Goal: Task Accomplishment & Management: Manage account settings

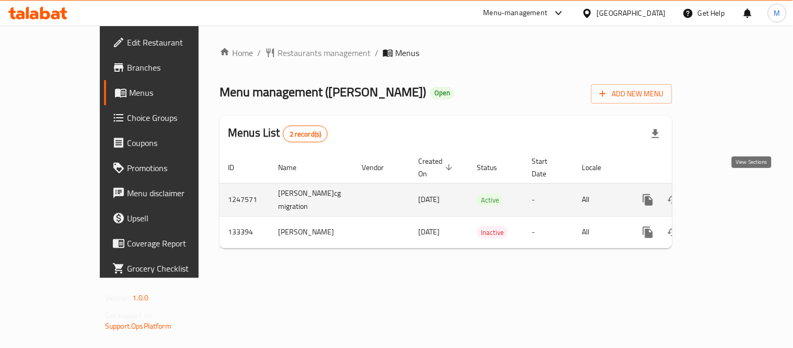
click at [736, 187] on link "enhanced table" at bounding box center [723, 199] width 25 height 25
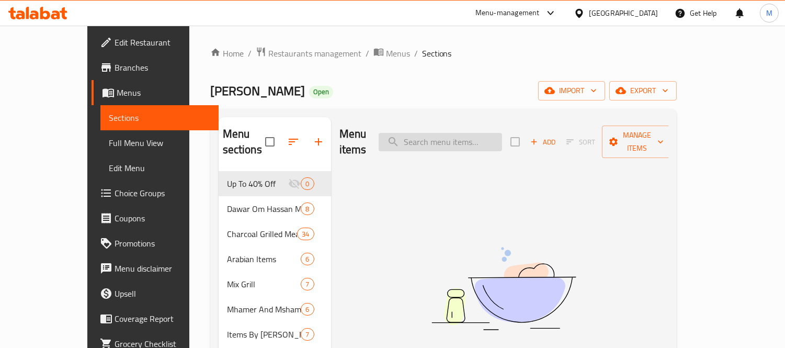
click at [476, 133] on input "search" at bounding box center [440, 142] width 123 height 18
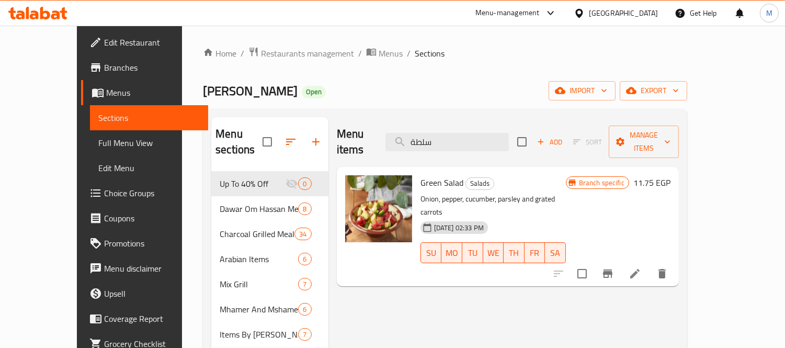
scroll to position [58, 0]
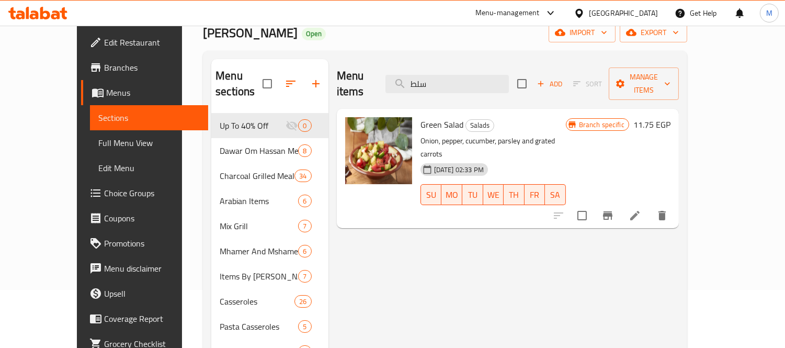
type input "سلط"
click at [98, 142] on span "Full Menu View" at bounding box center [148, 142] width 101 height 13
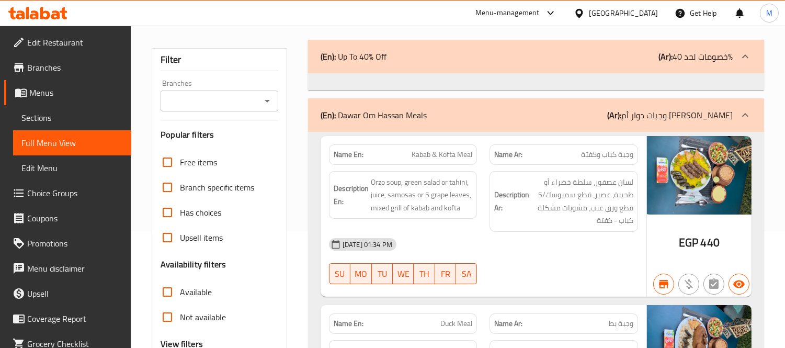
scroll to position [290, 0]
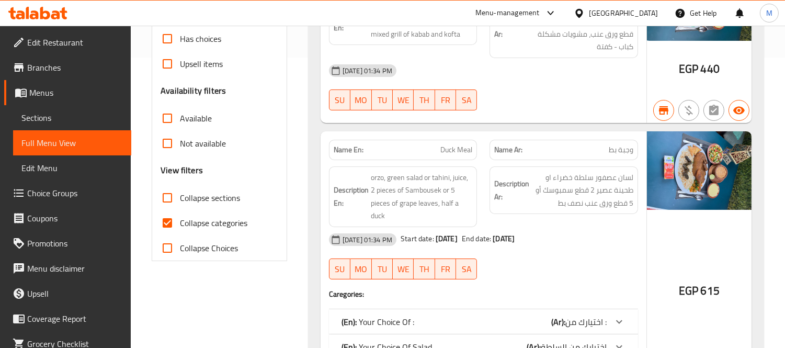
click at [166, 225] on input "Collapse categories" at bounding box center [167, 222] width 25 height 25
checkbox input "false"
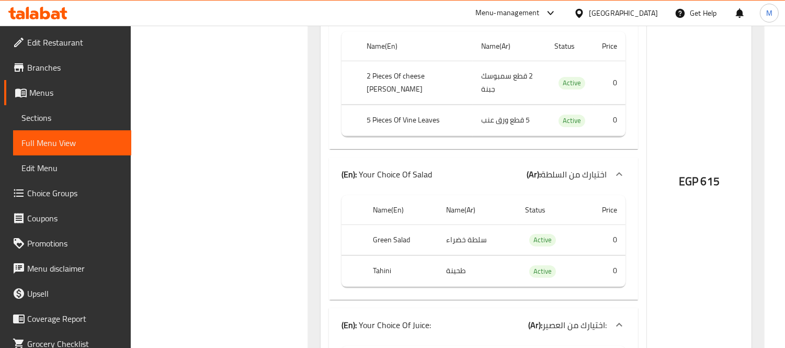
click at [60, 108] on link "Sections" at bounding box center [72, 117] width 118 height 25
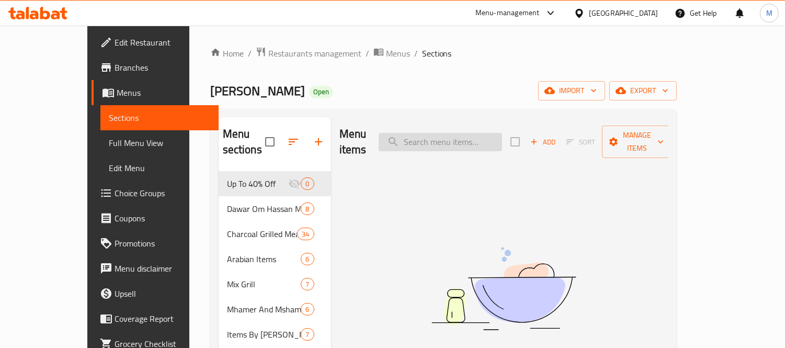
click at [477, 133] on input "search" at bounding box center [440, 142] width 123 height 18
paste input "الدجاج الكبسة"
drag, startPoint x: 483, startPoint y: 134, endPoint x: 527, endPoint y: 134, distance: 43.9
click at [502, 134] on input "الدجاج الكبس" at bounding box center [440, 142] width 123 height 18
click at [481, 138] on input "الدجاج الكبس" at bounding box center [440, 142] width 123 height 18
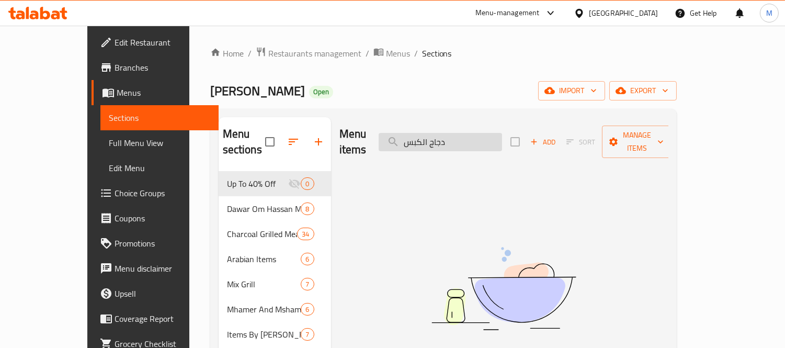
click at [495, 138] on input "دجاج الكبس" at bounding box center [440, 142] width 123 height 18
type input "دجاج الكبس"
click at [426, 134] on input "دجاج الكبس" at bounding box center [440, 142] width 123 height 18
click at [492, 133] on input "دجاج الكبس" at bounding box center [440, 142] width 123 height 18
drag, startPoint x: 305, startPoint y: 132, endPoint x: 241, endPoint y: 131, distance: 63.8
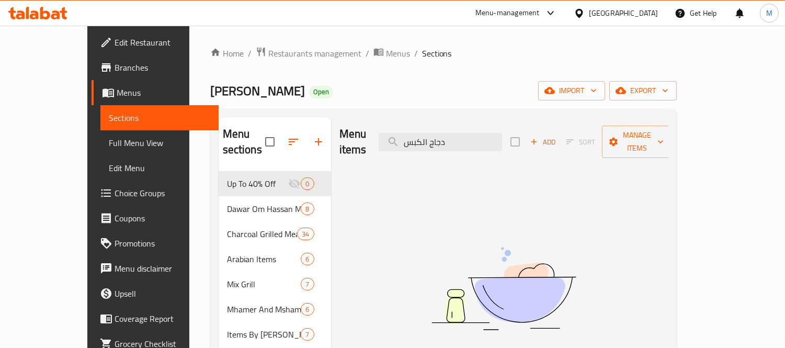
paste input "الدجاج الكبسة"
click at [497, 133] on input "الدجاج الكبسة" at bounding box center [440, 142] width 123 height 18
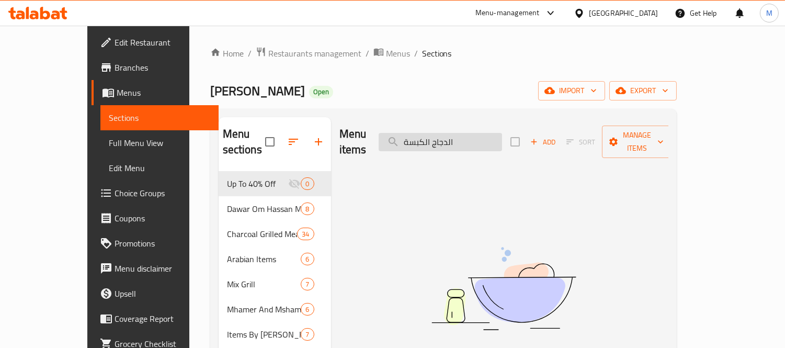
click at [483, 133] on input "الدجاج الكبسة" at bounding box center [440, 142] width 123 height 18
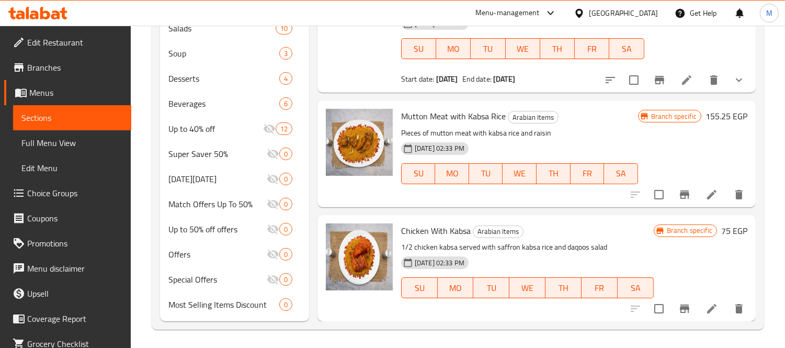
scroll to position [417, 0]
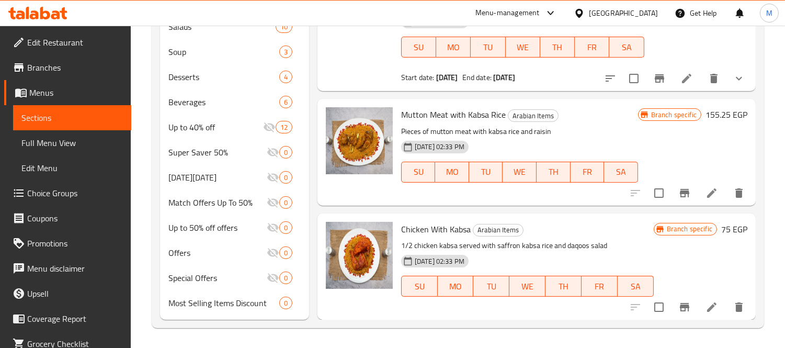
click at [625, 236] on div "Chicken With Kabsa Arabian Items 1/2 chicken kabsa served with saffron kabsa ri…" at bounding box center [527, 267] width 261 height 98
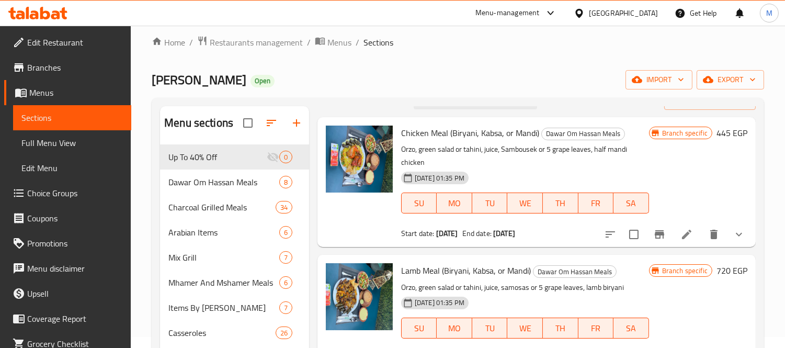
scroll to position [0, 0]
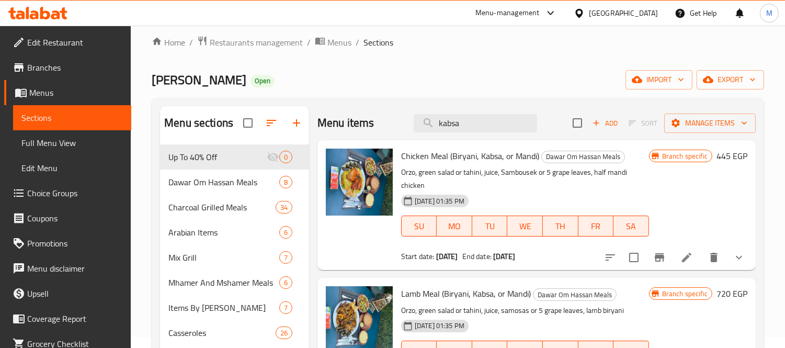
click at [403, 108] on div "Menu items kabsa Add Sort Manage items" at bounding box center [536, 123] width 438 height 34
click at [451, 124] on input "kabsa" at bounding box center [475, 123] width 123 height 18
paste input "نصف دجاج"
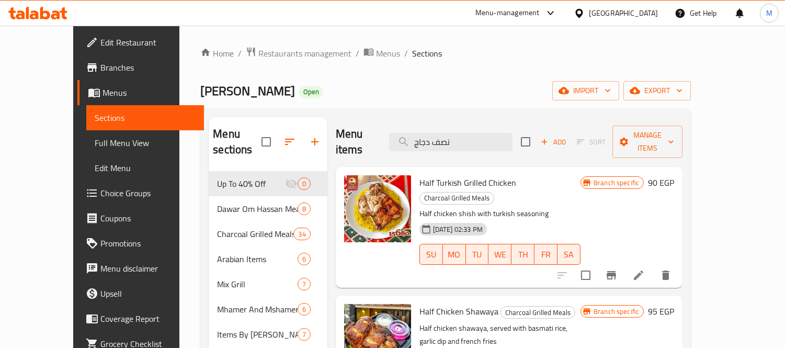
drag, startPoint x: 498, startPoint y: 136, endPoint x: 200, endPoint y: 124, distance: 298.8
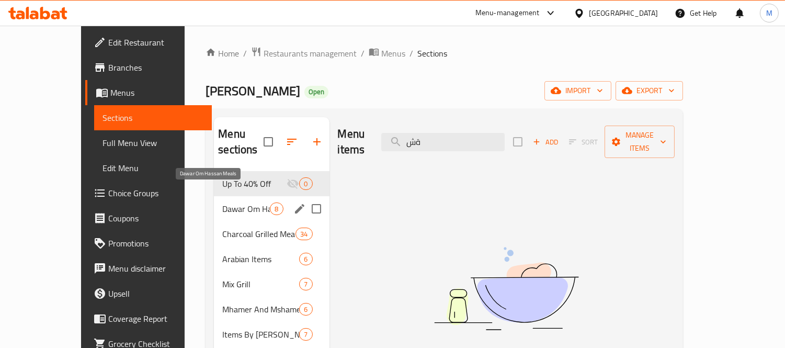
type input "ة"
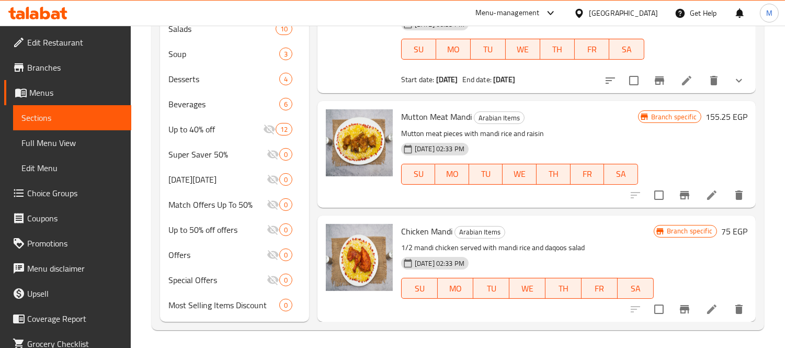
scroll to position [417, 0]
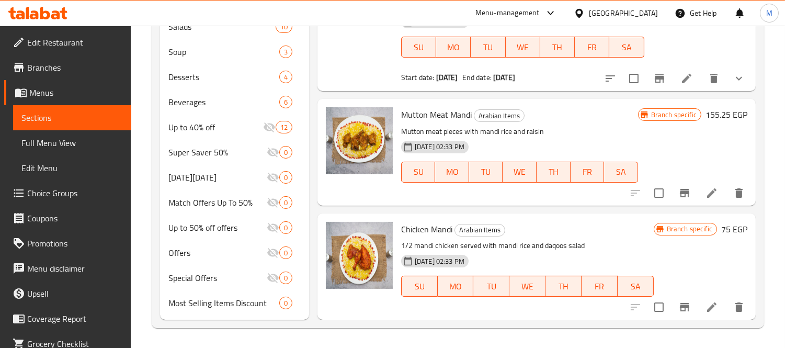
type input "mandi"
click at [539, 208] on div "Menu items mandi Add Sort Manage items Chicken Meal (Biryani, Kabsa, or Mandi) …" at bounding box center [532, 10] width 447 height 620
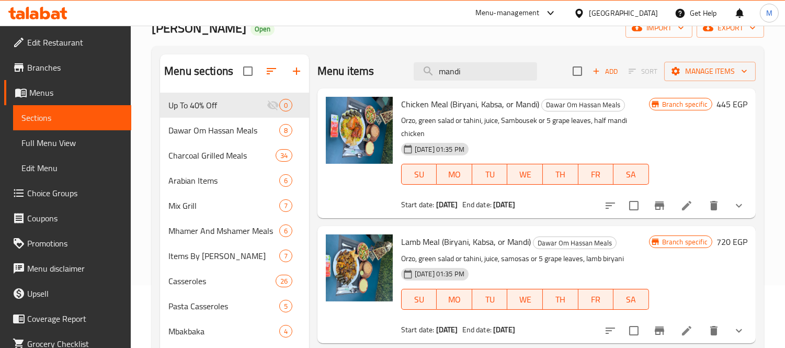
scroll to position [0, 0]
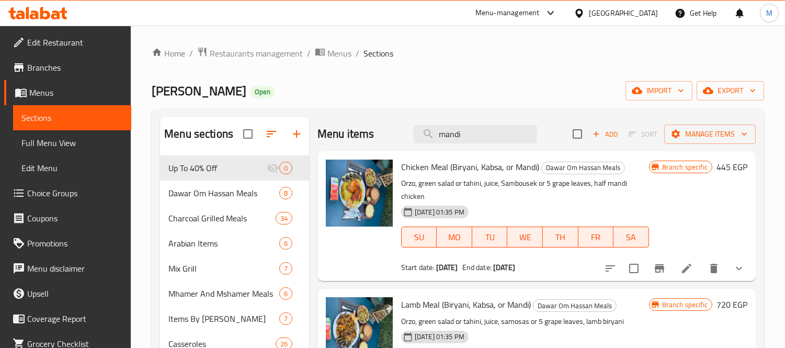
click at [412, 82] on div "Dawar Om Hassan Open import export" at bounding box center [458, 90] width 612 height 19
click at [229, 195] on span "Dawar Om Hassan Meals" at bounding box center [209, 193] width 82 height 13
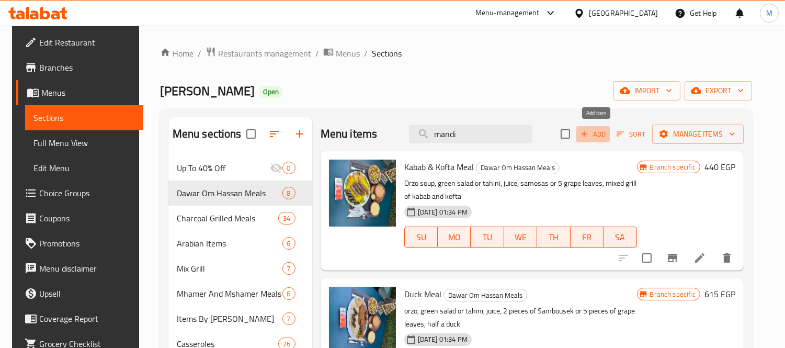
click at [587, 133] on icon "button" at bounding box center [584, 134] width 6 height 6
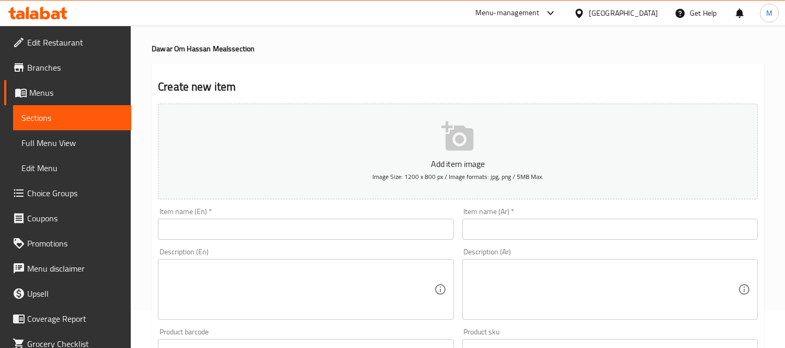
scroll to position [58, 0]
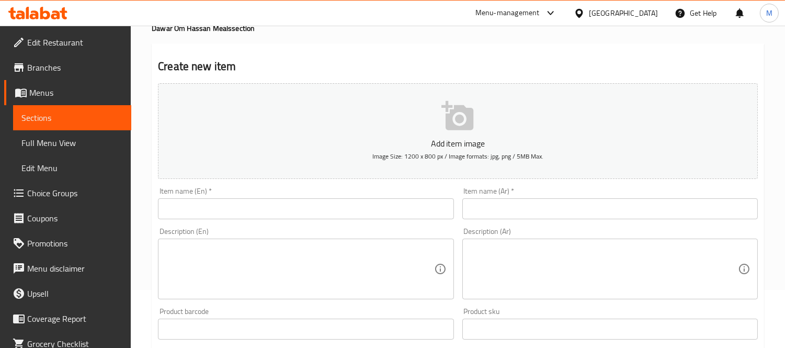
click at [476, 259] on textarea at bounding box center [604, 269] width 268 height 50
paste textarea "نصف دجاج مندى مع الأرز الزعفران والزبيب و دقوس و خبز و ٥ قطع سمبوسك جبنة"
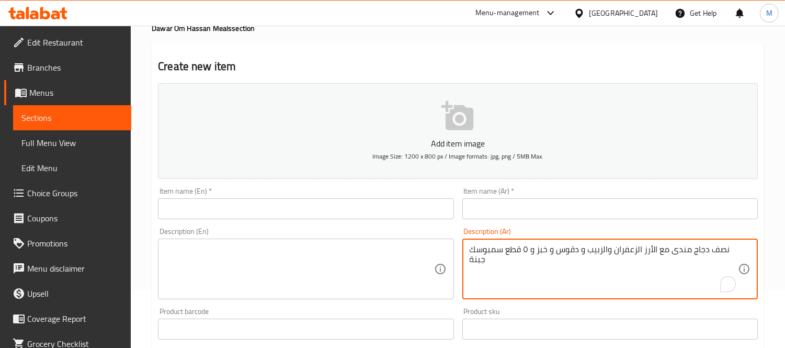
type textarea "نصف دجاج مندى مع الأرز الزعفران والزبيب و دقوس و خبز و ٥ قطع سمبوسك جبنة"
click at [551, 211] on input "text" at bounding box center [609, 208] width 295 height 21
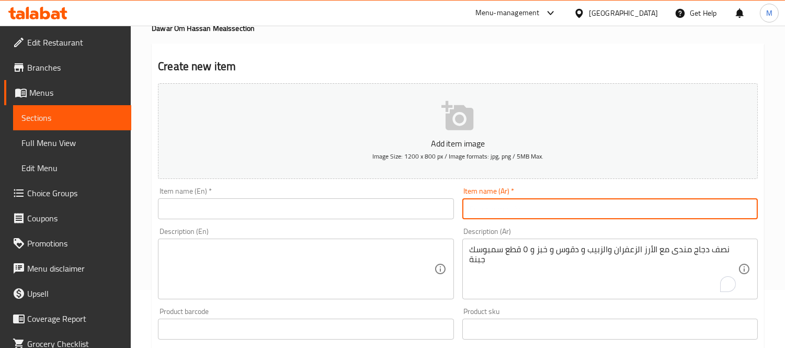
paste input "نصف دجاج مندى مع الأرز الزعفران والزبيب و دقوس و خبز و ٥ قطع سمبوسك جبنة"
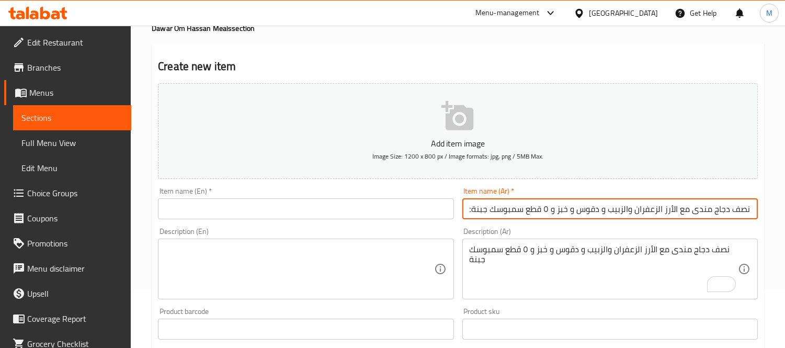
scroll to position [0, 3]
click at [515, 207] on input "نصف دجاج مندى مع الأرز الزعفران والزبيب و دقوس و خبز و ٥ قطع سمبوسك جبنةعر" at bounding box center [609, 208] width 295 height 21
click at [581, 206] on input "نصف دجاج مندى مع الأرز الزعفران والزبيب و دقوس و خبز و ٥ قطع سمبوسك جبنةعر" at bounding box center [609, 208] width 295 height 21
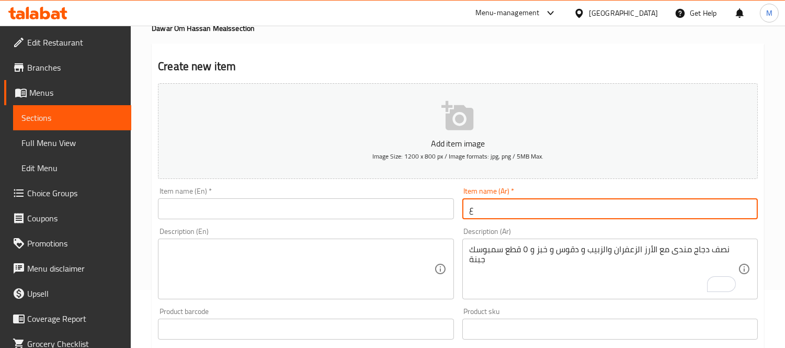
scroll to position [0, 0]
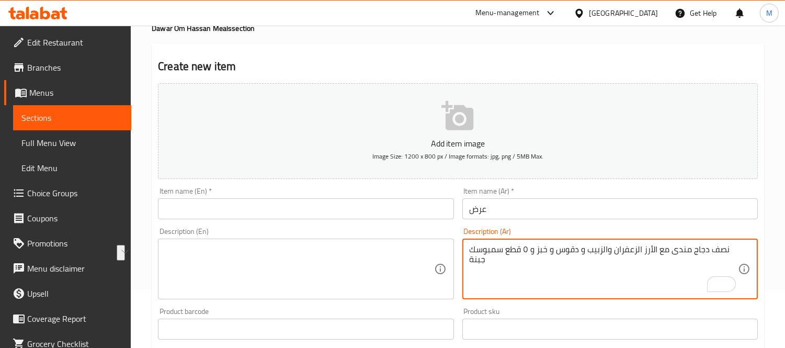
drag, startPoint x: 731, startPoint y: 252, endPoint x: 676, endPoint y: 252, distance: 55.4
click at [676, 252] on textarea "نصف دجاج مندى مع الأرز الزعفران والزبيب و دقوس و خبز و ٥ قطع سمبوسك جبنة" at bounding box center [604, 269] width 268 height 50
click at [671, 252] on textarea "نصف دجاج مندى مع الأرز الزعفران والزبيب و دقوس و خبز و ٥ قطع سمبوسك جبنة" at bounding box center [604, 269] width 268 height 50
drag, startPoint x: 670, startPoint y: 254, endPoint x: 728, endPoint y: 249, distance: 57.8
click at [728, 249] on textarea "نصف دجاج مندى مع الأرز الزعفران والزبيب و دقوس و خبز و ٥ قطع سمبوسك جبنة" at bounding box center [604, 269] width 268 height 50
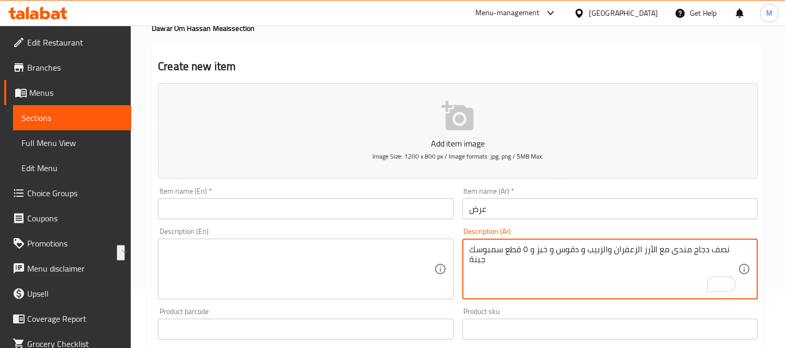
click at [728, 249] on textarea "نصف دجاج مندى مع الأرز الزعفران والزبيب و دقوس و خبز و ٥ قطع سمبوسك جبنة" at bounding box center [604, 269] width 268 height 50
drag, startPoint x: 672, startPoint y: 254, endPoint x: 727, endPoint y: 254, distance: 54.9
click at [727, 254] on textarea "نصف دجاج مندى مع الأرز الزعفران والزبيب و دقوس و خبز و ٥ قطع سمبوسك جبنة" at bounding box center [604, 269] width 268 height 50
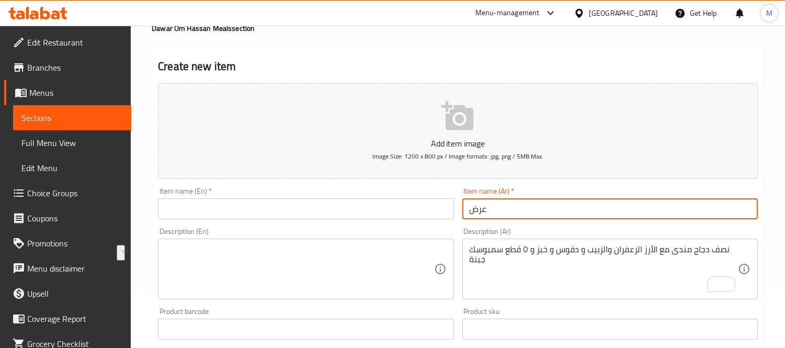
click at [582, 215] on input "عرض" at bounding box center [609, 208] width 295 height 21
paste input "عرض"
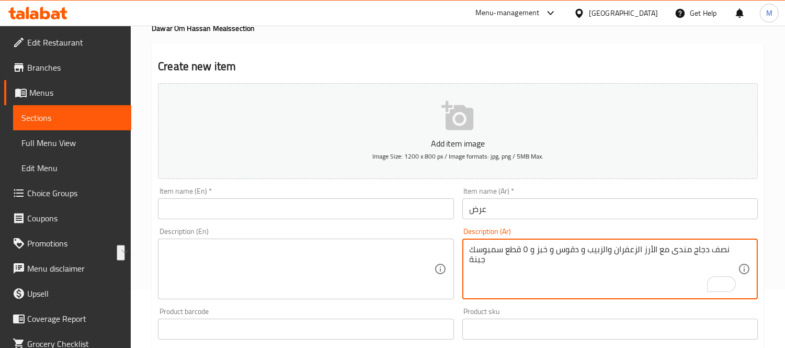
drag, startPoint x: 671, startPoint y: 252, endPoint x: 727, endPoint y: 254, distance: 56.0
click at [727, 254] on textarea "نصف دجاج مندى مع الأرز الزعفران والزبيب و دقوس و خبز و ٥ قطع سمبوسك جبنة" at bounding box center [604, 269] width 268 height 50
click at [577, 213] on input "عرض" at bounding box center [609, 208] width 295 height 21
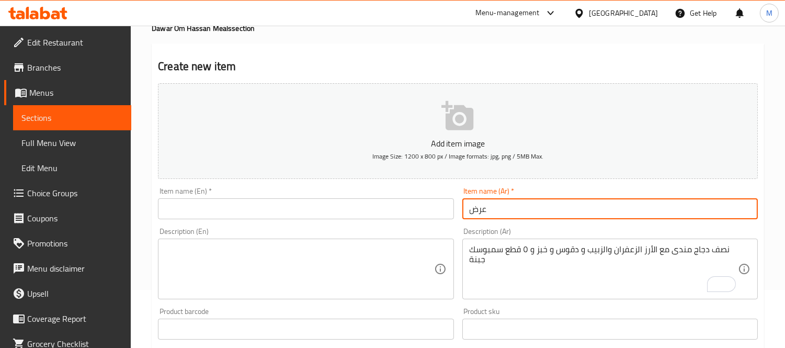
paste input "نصف دجاج مندى"
type input "عرض نصف دجاج مندى"
click at [584, 173] on button "Add item image Image Size: 1200 x 800 px / Image formats: jpg, png / 5MB Max." at bounding box center [458, 131] width 600 height 96
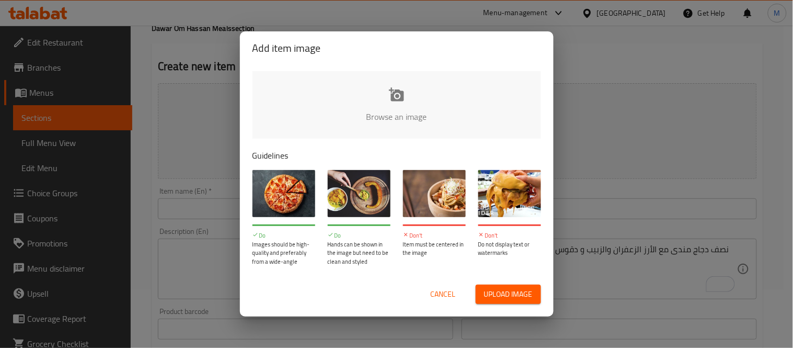
click at [442, 296] on span "Cancel" at bounding box center [443, 294] width 25 height 13
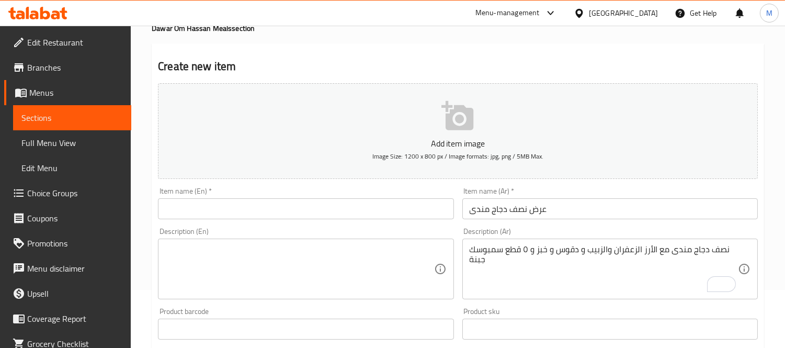
click at [587, 190] on div "Item name (Ar)   * عرض نصف دجاج مندى Item name (Ar) *" at bounding box center [609, 203] width 295 height 32
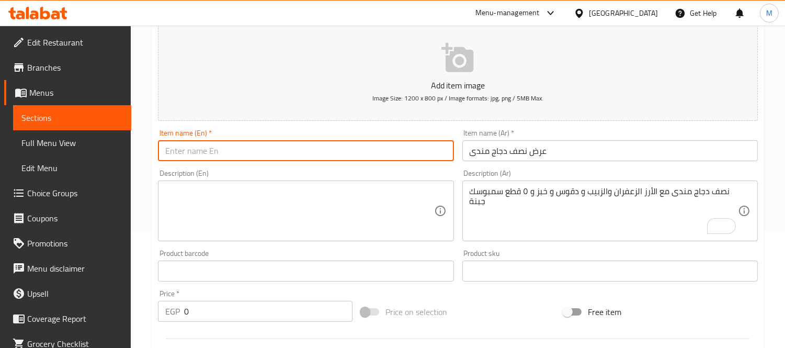
click at [343, 152] on input "text" at bounding box center [305, 150] width 295 height 21
paste input "Half mandi chicken offer"
type input "Half mandi chicken offer"
click at [257, 203] on textarea at bounding box center [299, 211] width 268 height 50
paste textarea "Half a mandi chicken with saffron rice, raisins, daqoos, bread, and 5 pieces of…"
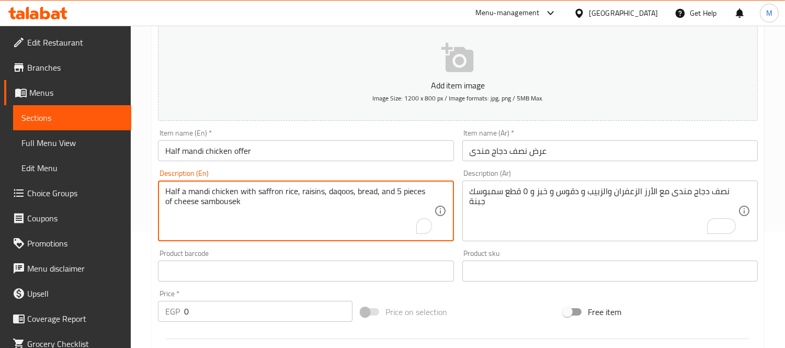
type textarea "Half a mandi chicken with saffron rice, raisins, daqoos, bread, and 5 pieces of…"
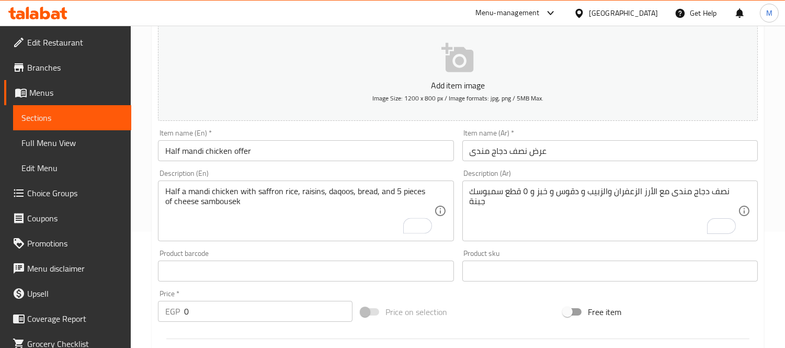
click at [152, 176] on div "Create new item Add item image Image Size: 1200 x 800 px / Image formats: jpg, …" at bounding box center [458, 289] width 612 height 609
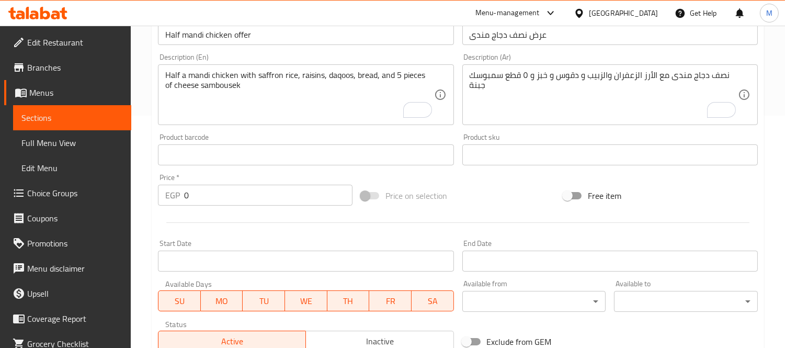
scroll to position [174, 0]
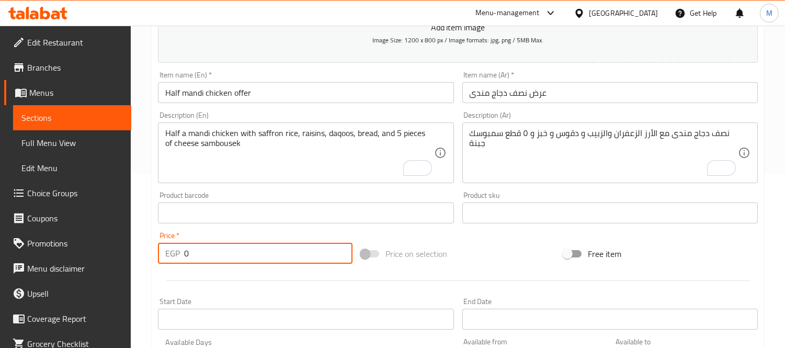
drag, startPoint x: 200, startPoint y: 253, endPoint x: 155, endPoint y: 257, distance: 44.6
click at [155, 257] on div "Price   * EGP 0 Price *" at bounding box center [255, 247] width 203 height 40
type input "3"
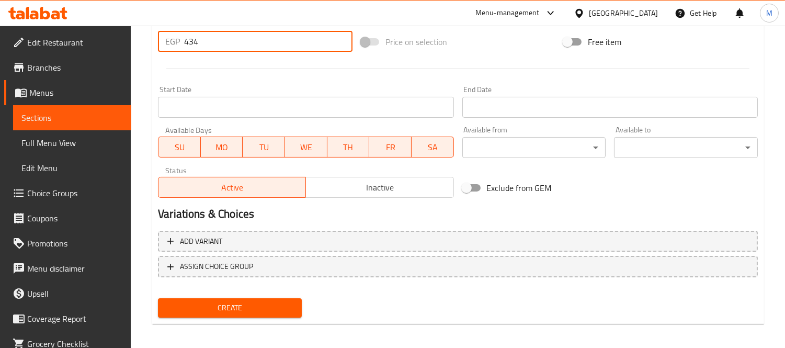
scroll to position [389, 0]
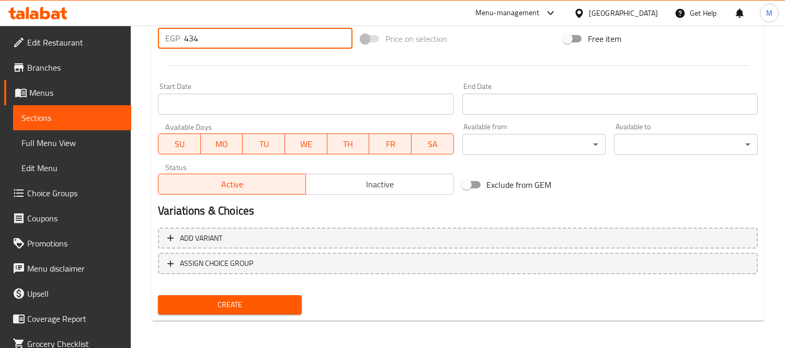
type input "434"
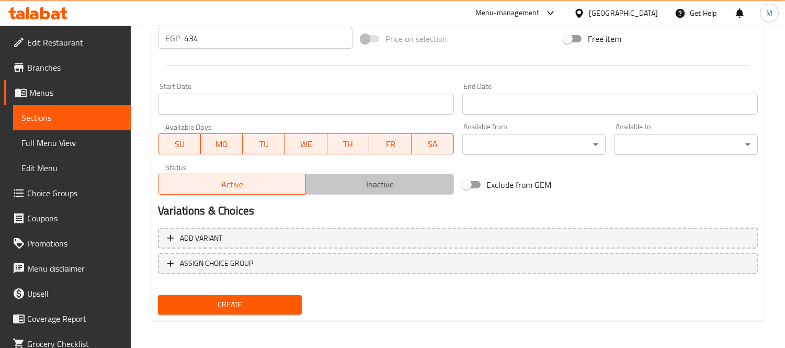
click at [385, 183] on span "Inactive" at bounding box center [379, 184] width 139 height 15
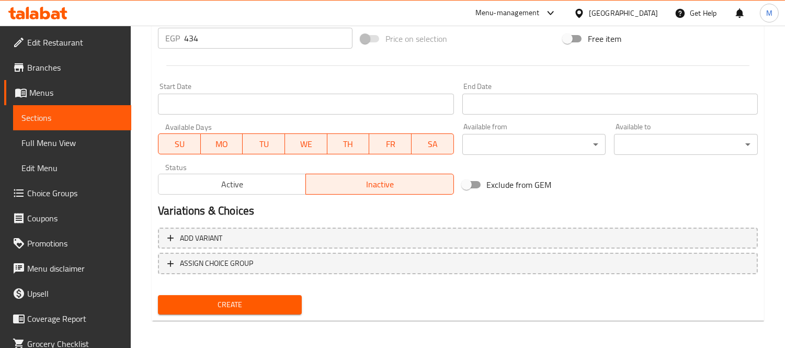
click at [239, 300] on span "Create" at bounding box center [229, 304] width 127 height 13
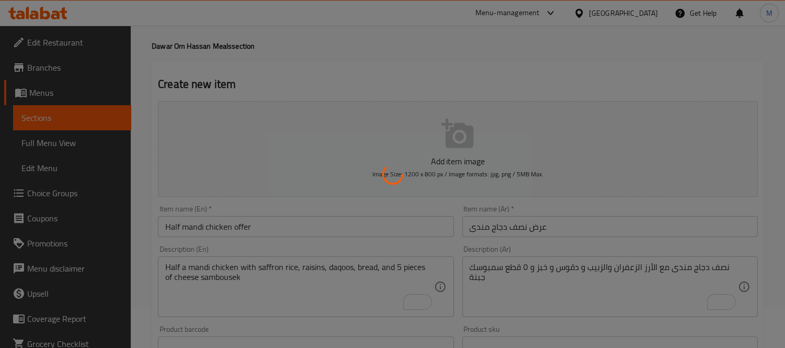
scroll to position [14, 0]
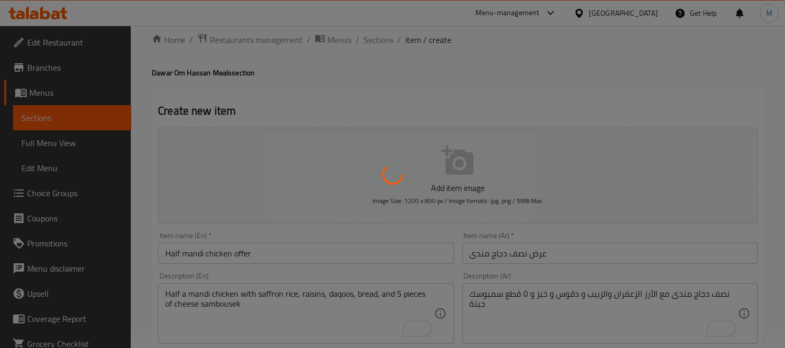
type input "0"
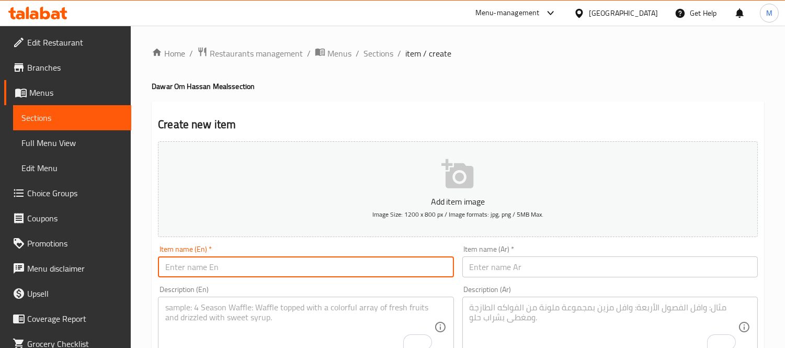
click at [267, 267] on input "text" at bounding box center [305, 266] width 295 height 21
paste input "Chicken Kabsa Show"
click at [225, 270] on input "Chicken Kabsa Show" at bounding box center [305, 266] width 295 height 21
type input "Chicken Kabsa offer"
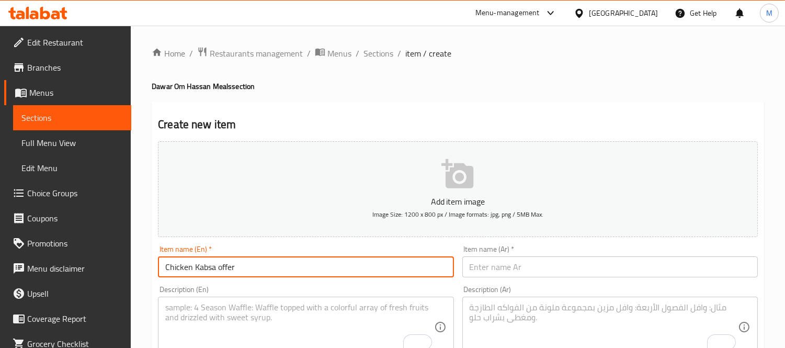
click at [550, 273] on input "text" at bounding box center [609, 266] width 295 height 21
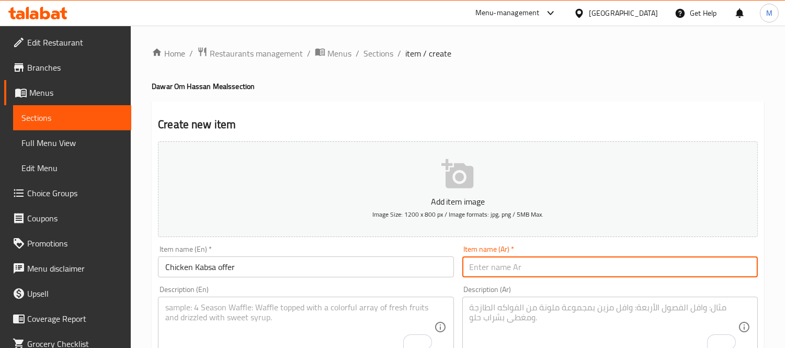
paste input "عرض الدجاج الكبسة"
type input "عرض الدجاج الكبسة"
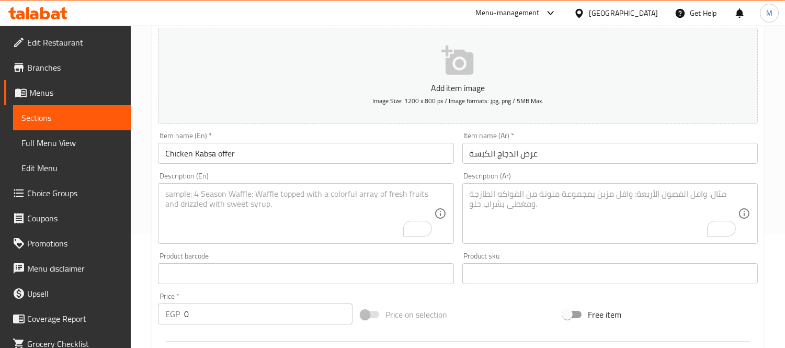
scroll to position [116, 0]
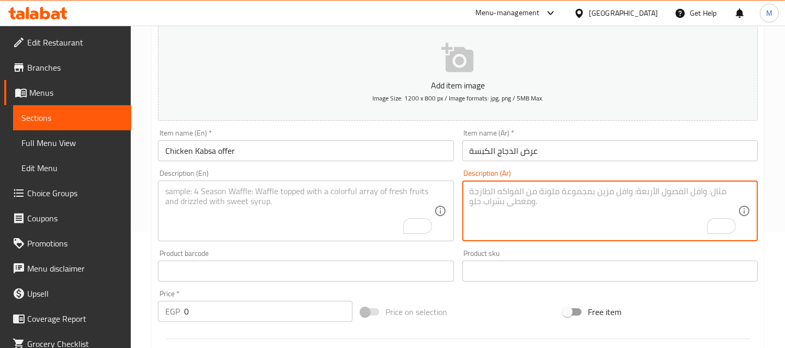
click at [515, 216] on textarea "To enrich screen reader interactions, please activate Accessibility in Grammarl…" at bounding box center [604, 211] width 268 height 50
paste textarea "نصف دجاج كبسة مع الأرز كبسة والزبيب و دقوس و خبز و ٥ قطع سمبوسك جبنة"
type textarea "نصف دجاج كبسة مع الأرز كبسة والزبيب و دقوس و خبز و ٥ قطع سمبوسك جبنة"
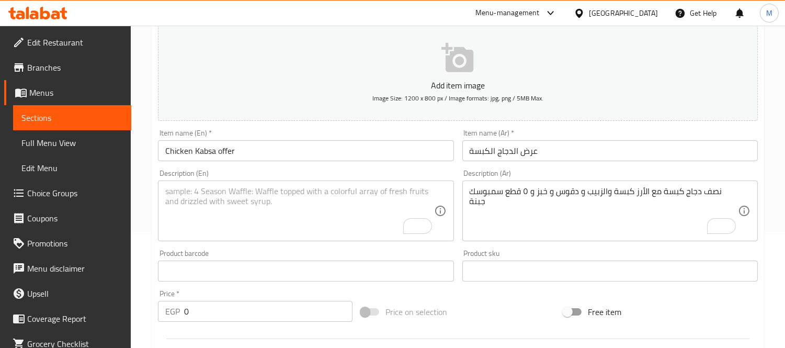
click at [350, 185] on div "Description (En)" at bounding box center [305, 210] width 295 height 61
paste textarea "Half a chicken Kabsa with Kabsa rice, raisins, dakous, bread, and 5 pieces of c…"
click at [149, 175] on div "Home / Restaurants management / Menus / Sections / item / create Dawar Om Hassa…" at bounding box center [458, 266] width 654 height 713
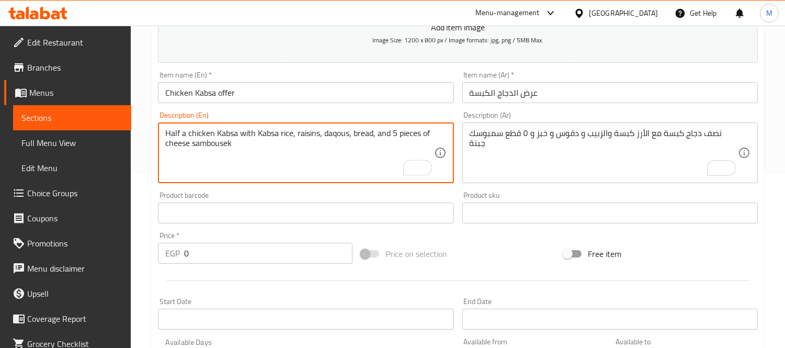
click at [341, 137] on textarea "Half a chicken Kabsa with Kabsa rice, raisins, daqous, bread, and 5 pieces of c…" at bounding box center [299, 153] width 268 height 50
click at [345, 158] on textarea "Half a chicken Kabsa with Kabsa rice, raisins, daqoos, bread, and 5 pieces of c…" at bounding box center [299, 153] width 268 height 50
type textarea "Half a chicken Kabsa with Kabsa rice, raisins, daqoos, bread, and 5 pieces of c…"
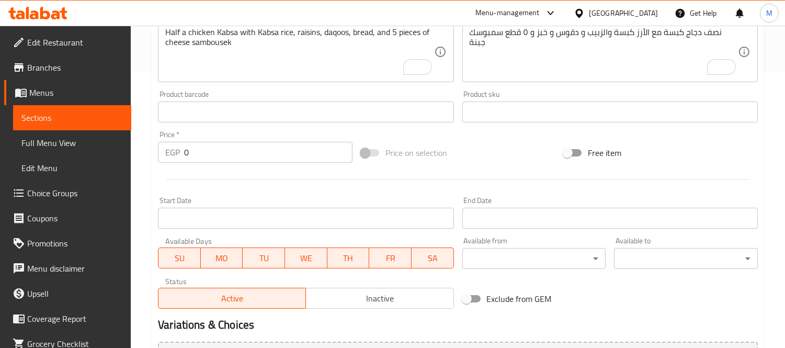
scroll to position [290, 0]
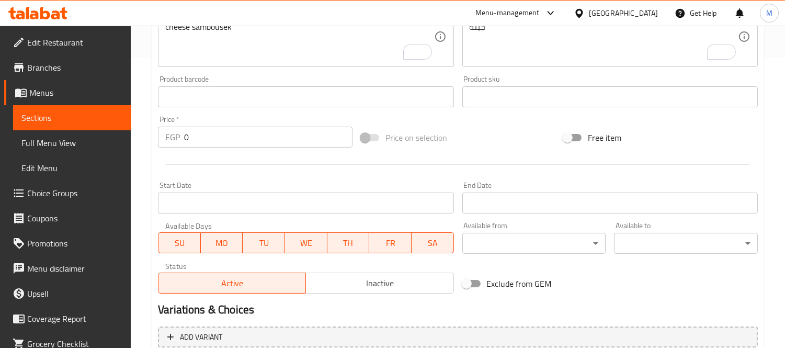
drag, startPoint x: 203, startPoint y: 133, endPoint x: 160, endPoint y: 132, distance: 42.9
click at [160, 133] on div "EGP 0 Price *" at bounding box center [255, 137] width 195 height 21
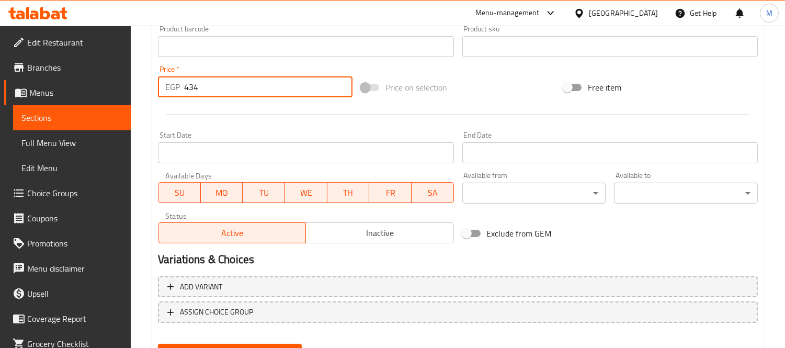
scroll to position [389, 0]
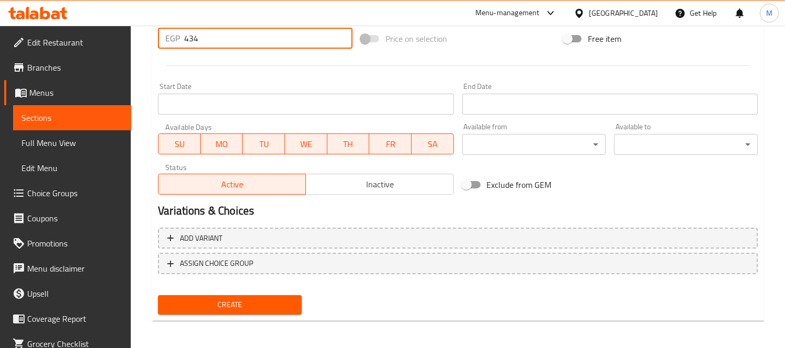
type input "434"
click at [354, 184] on span "Inactive" at bounding box center [379, 184] width 139 height 15
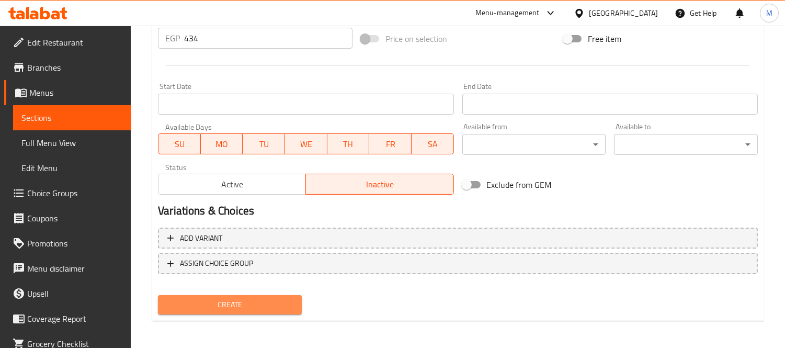
click at [231, 295] on button "Create" at bounding box center [230, 304] width 144 height 19
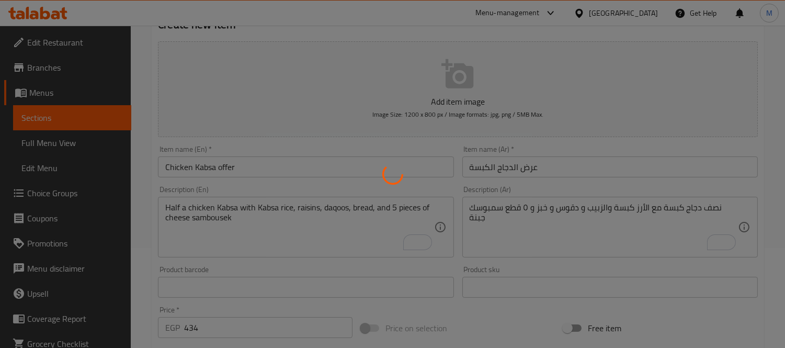
scroll to position [54, 0]
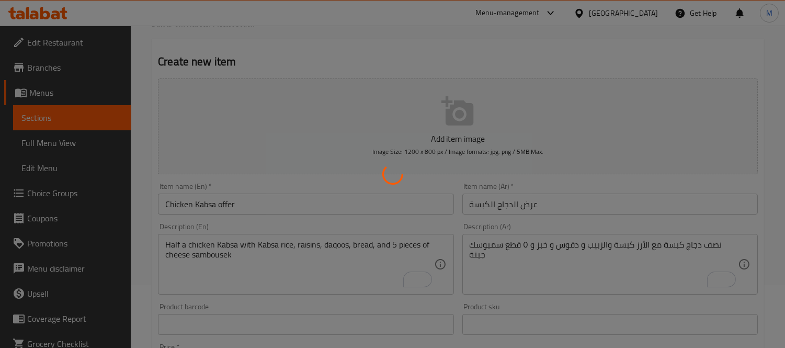
type input "0"
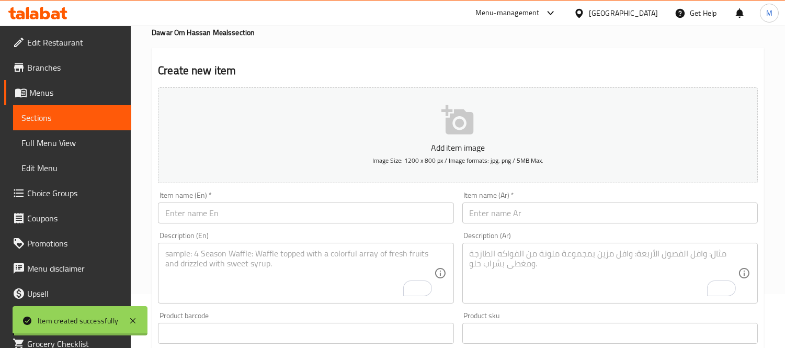
scroll to position [0, 0]
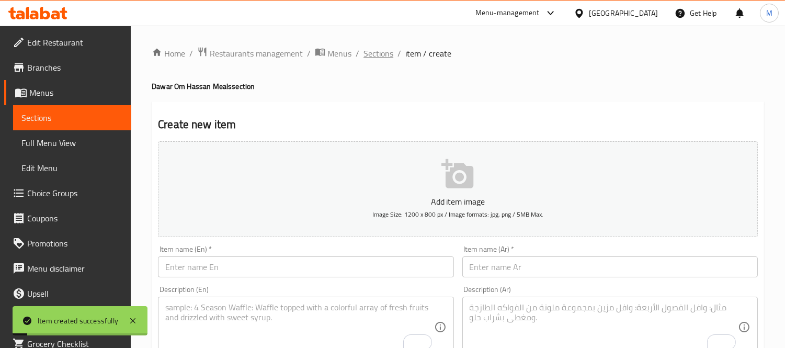
click at [365, 56] on span "Sections" at bounding box center [378, 53] width 30 height 13
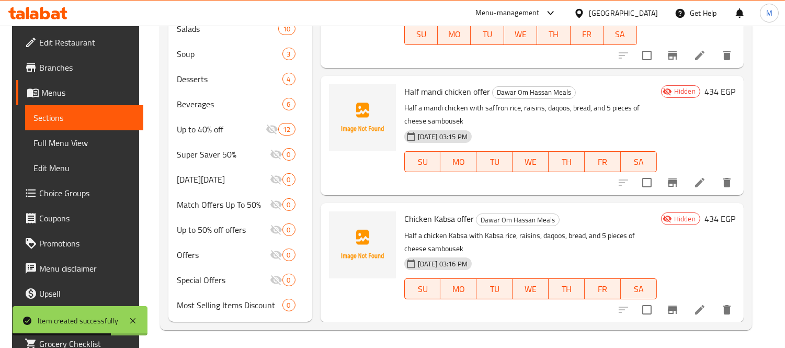
scroll to position [417, 0]
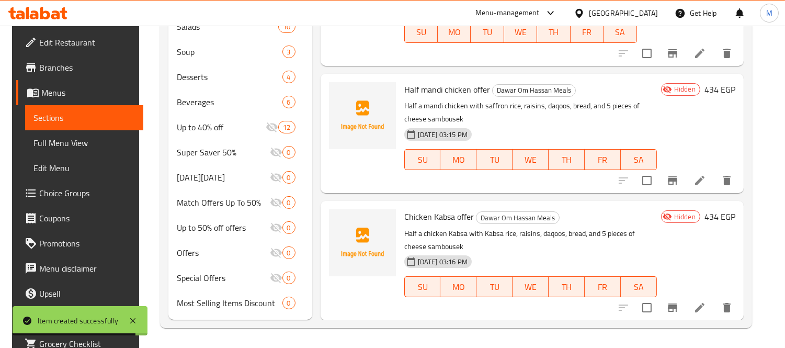
click at [391, 197] on div "Menu items Add Sort Manage items Kabab & Kofta Meal Dawar Om Hassan Meals Orzo …" at bounding box center [527, 10] width 431 height 620
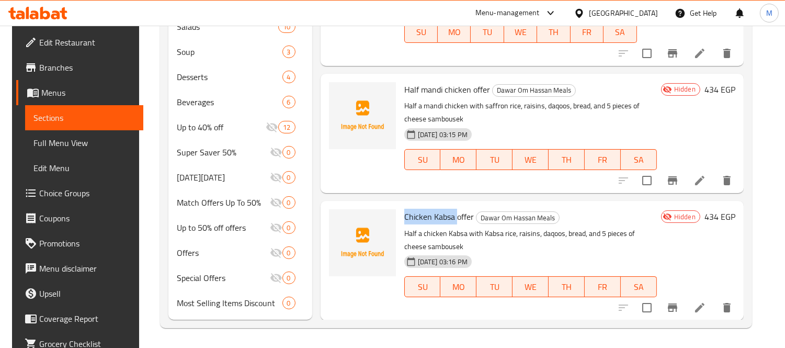
drag, startPoint x: 402, startPoint y: 216, endPoint x: 452, endPoint y: 216, distance: 50.7
click at [452, 216] on span "Chicken Kabsa offer" at bounding box center [439, 217] width 70 height 16
click at [431, 89] on span "Half mandi chicken offer" at bounding box center [447, 90] width 86 height 16
drag, startPoint x: 401, startPoint y: 86, endPoint x: 440, endPoint y: 87, distance: 38.7
click at [440, 87] on span "Half mandi chicken offer" at bounding box center [447, 90] width 86 height 16
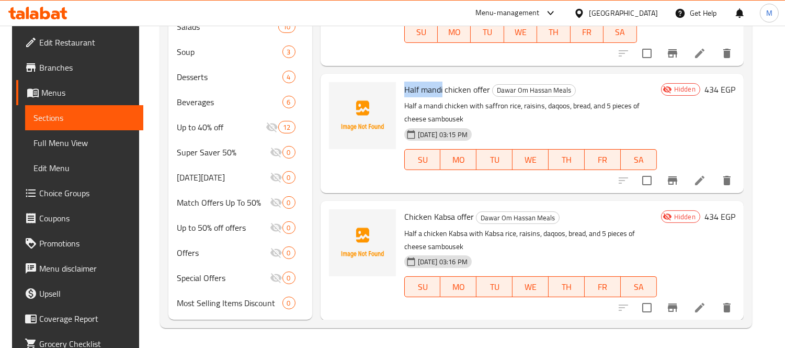
copy span "Half mandi"
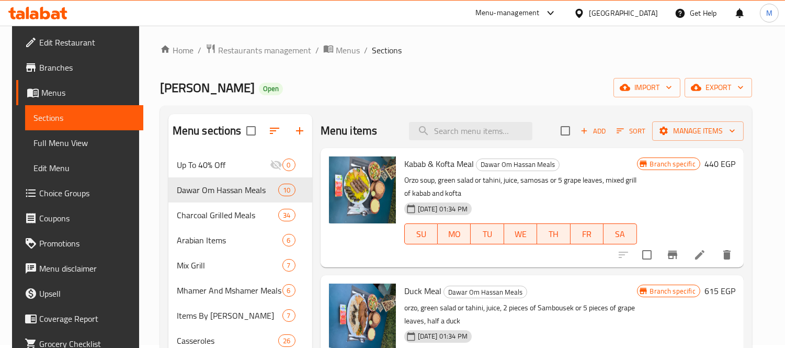
scroll to position [0, 0]
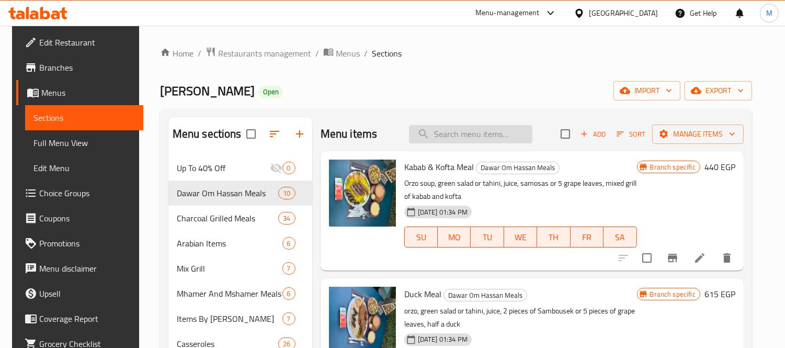
click at [454, 125] on input "search" at bounding box center [470, 134] width 123 height 18
paste input "Half mandi"
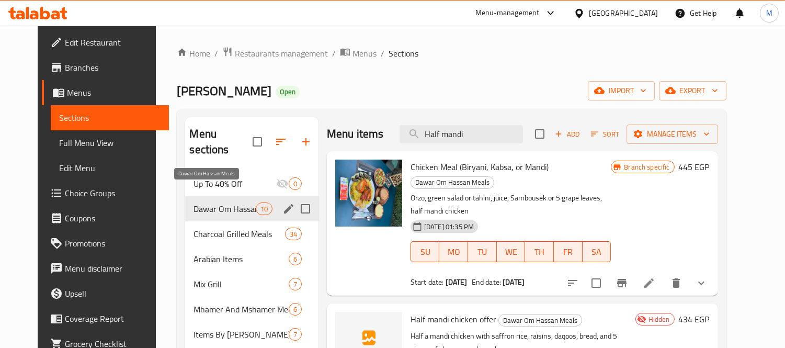
type input "Half mandi"
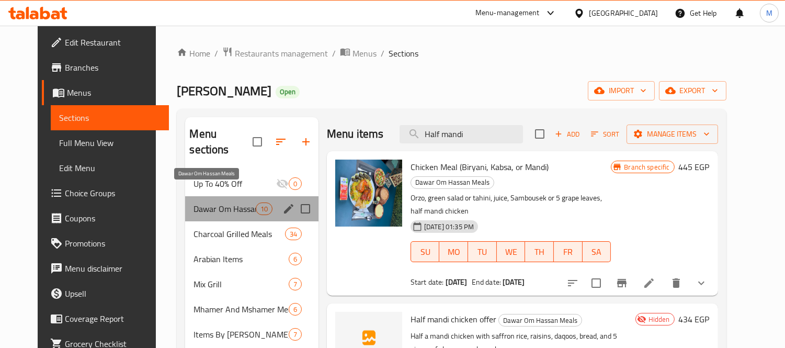
click at [216, 202] on span "Dawar Om Hassan Meals" at bounding box center [224, 208] width 62 height 13
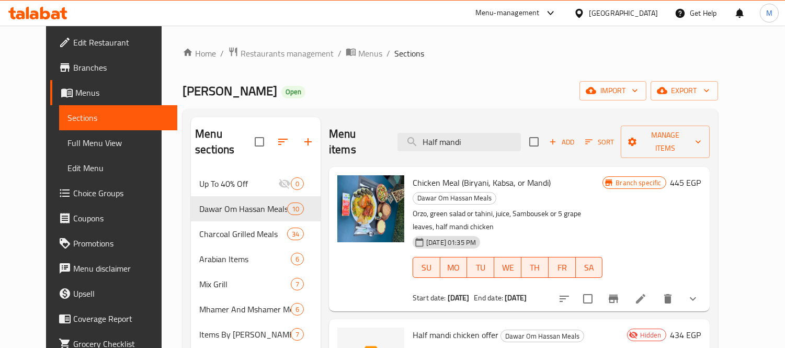
click at [442, 94] on div "Dawar Om Hassan Open import export" at bounding box center [450, 90] width 535 height 19
click at [371, 129] on h2 "Menu items" at bounding box center [357, 141] width 56 height 31
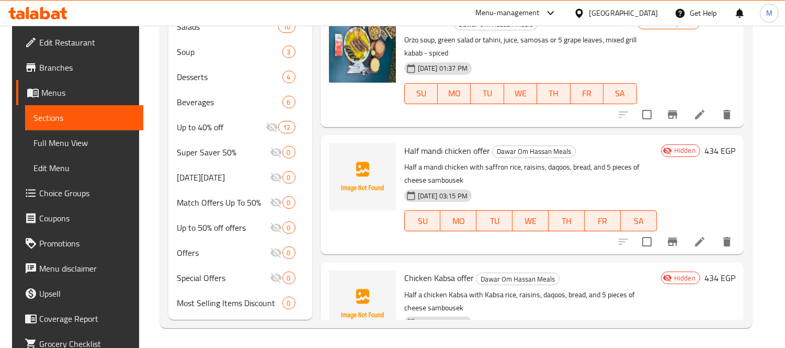
scroll to position [728, 0]
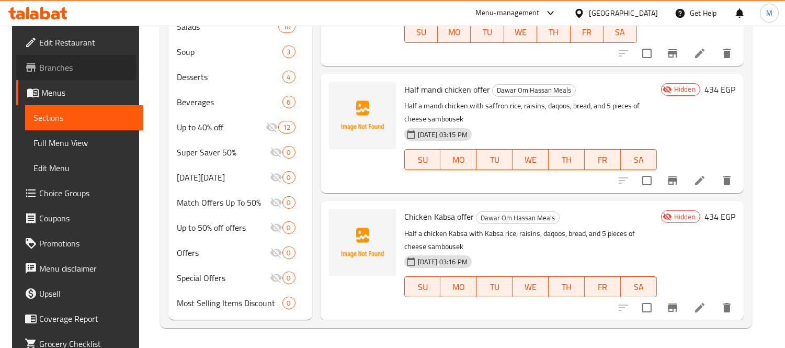
click at [56, 68] on span "Branches" at bounding box center [87, 67] width 96 height 13
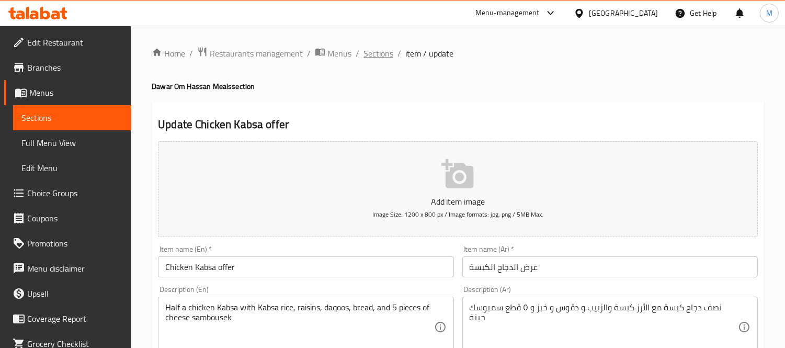
click at [384, 51] on span "Sections" at bounding box center [378, 53] width 30 height 13
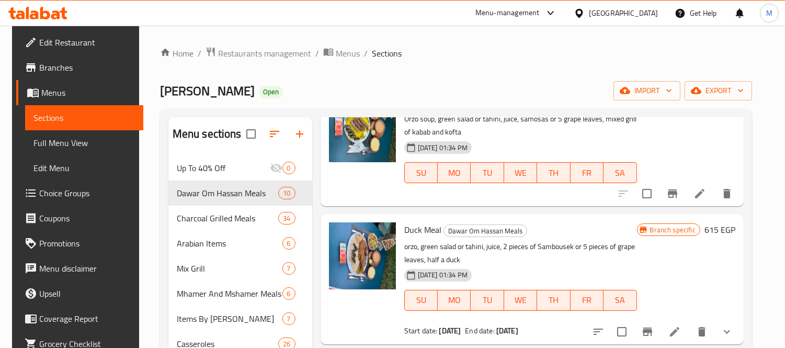
scroll to position [116, 0]
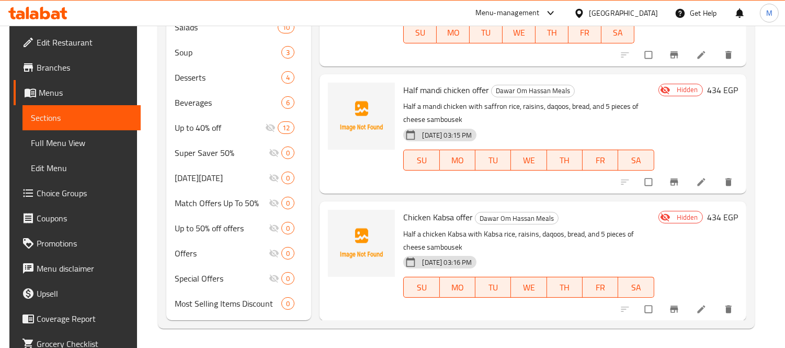
scroll to position [417, 0]
click at [700, 182] on icon at bounding box center [701, 182] width 8 height 8
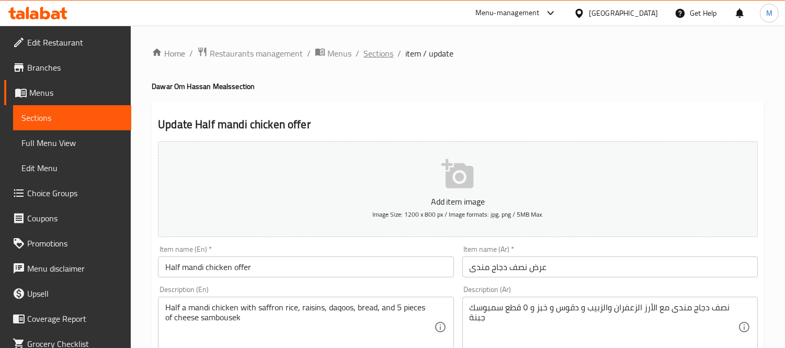
click at [382, 47] on span "Sections" at bounding box center [378, 53] width 30 height 13
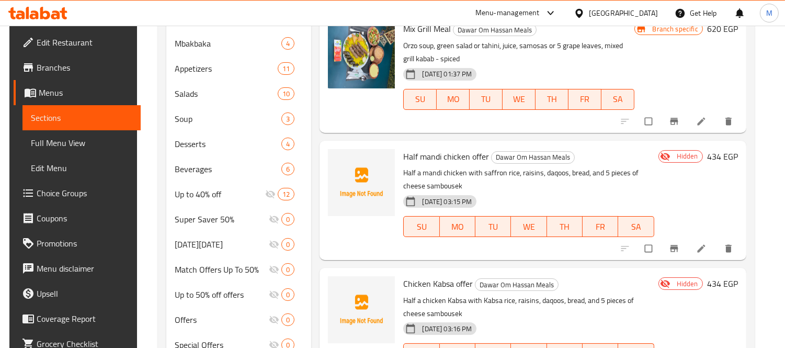
scroll to position [417, 0]
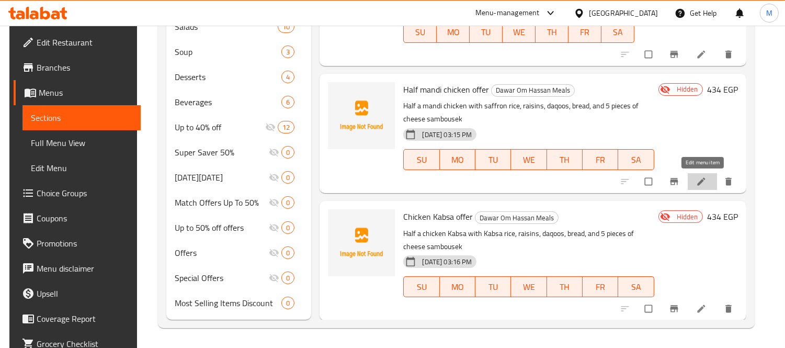
click at [703, 176] on icon at bounding box center [701, 181] width 10 height 10
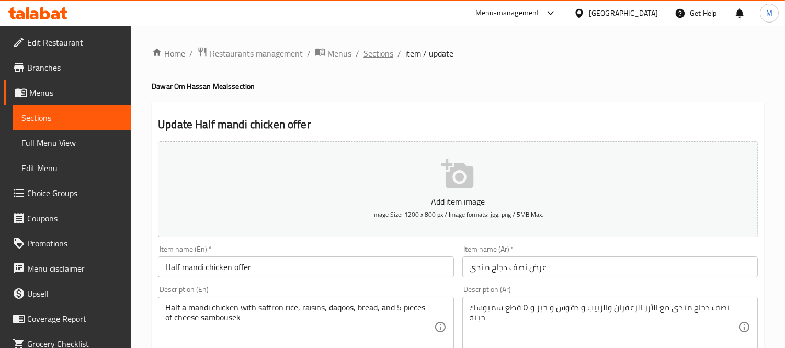
click at [378, 55] on span "Sections" at bounding box center [378, 53] width 30 height 13
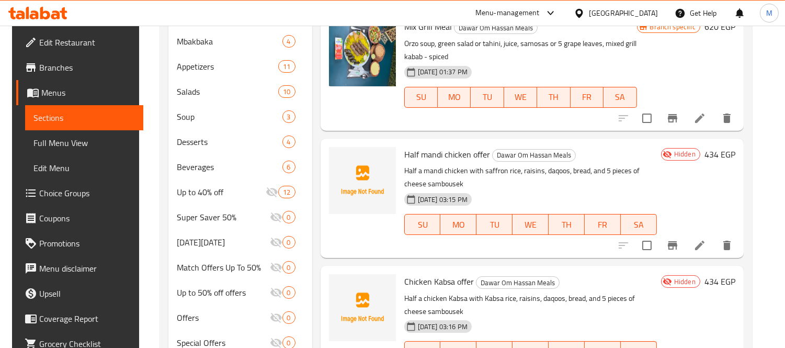
scroll to position [417, 0]
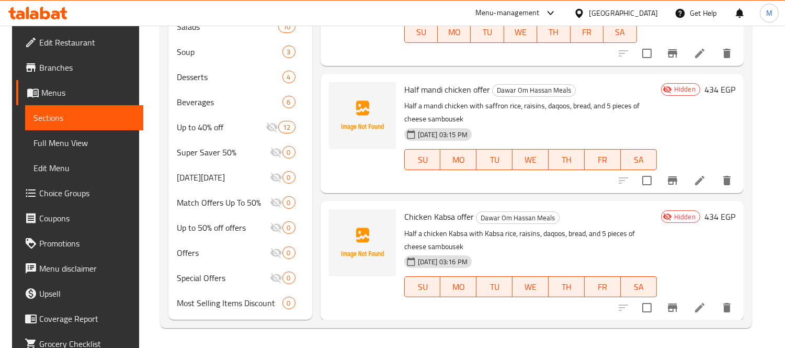
click at [58, 138] on span "Full Menu View" at bounding box center [83, 142] width 101 height 13
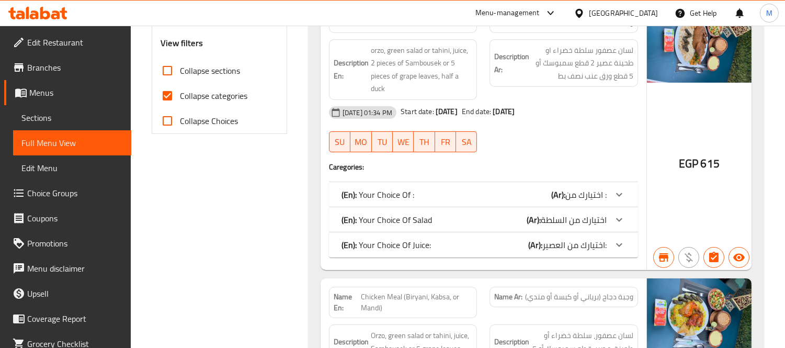
click at [193, 94] on span "Collapse categories" at bounding box center [213, 95] width 67 height 13
click at [180, 94] on input "Collapse categories" at bounding box center [167, 95] width 25 height 25
checkbox input "false"
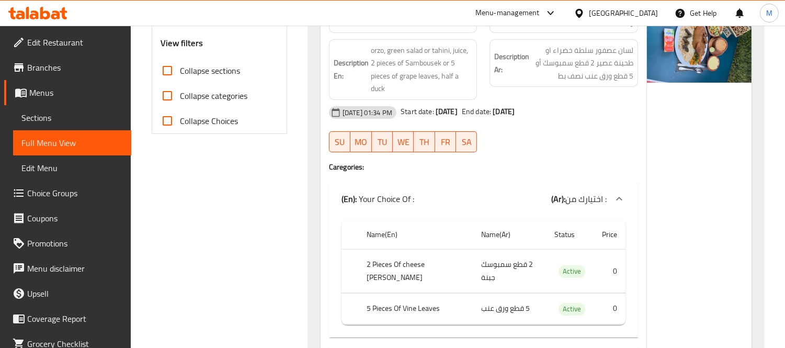
click at [200, 72] on span "Collapse sections" at bounding box center [210, 70] width 60 height 13
click at [180, 72] on input "Collapse sections" at bounding box center [167, 70] width 25 height 25
checkbox input "true"
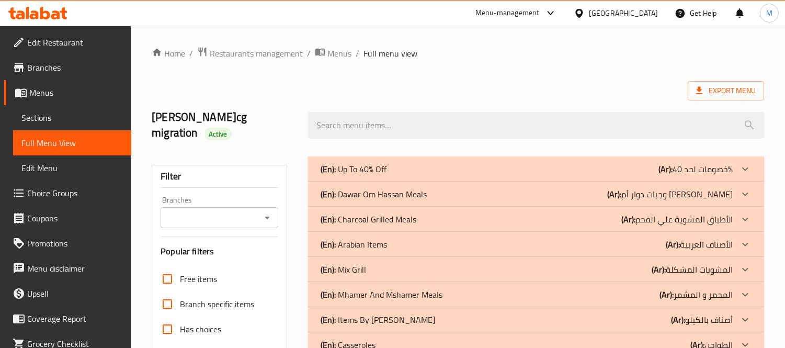
click at [435, 170] on div "(En): Up To 40% Off (Ar): خصومات لحد 40%" at bounding box center [527, 169] width 412 height 13
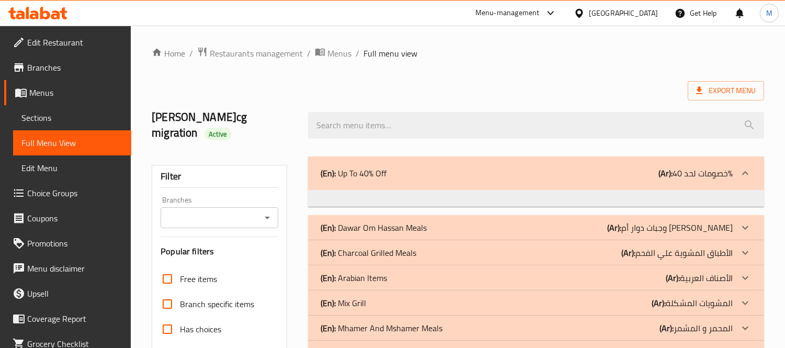
click at [730, 179] on p "(Ar): خصومات لحد 40%" at bounding box center [695, 173] width 74 height 13
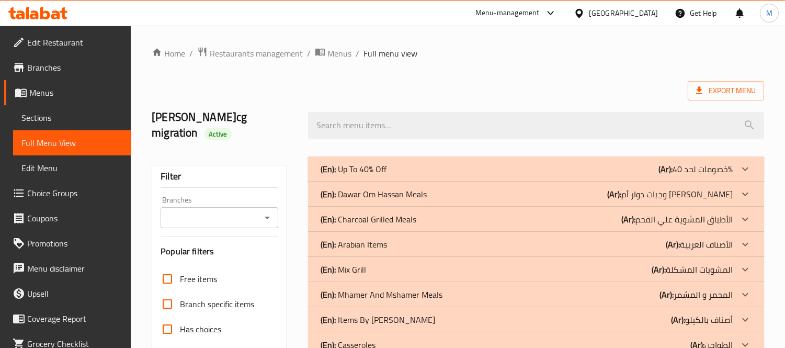
click at [442, 174] on div "(En): Up To 40% Off (Ar): خصومات لحد 40%" at bounding box center [527, 169] width 412 height 13
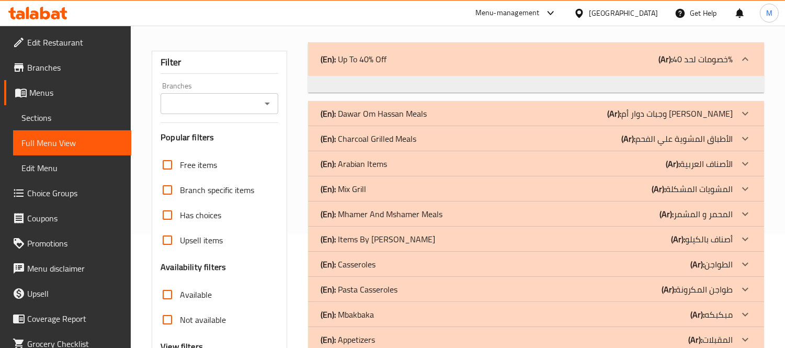
scroll to position [58, 0]
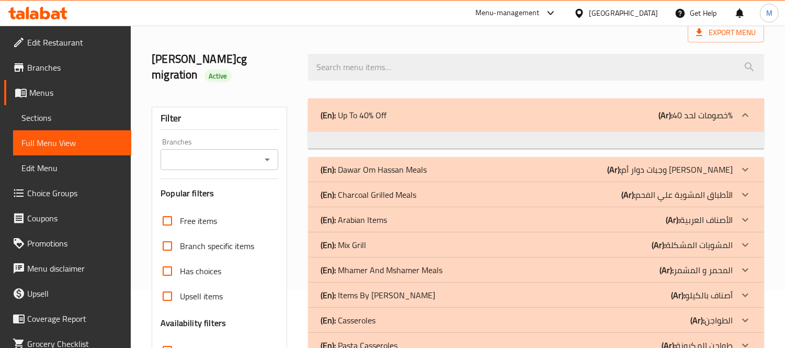
click at [458, 128] on div "(En): Up To 40% Off (Ar): خصومات لحد 40%" at bounding box center [536, 114] width 456 height 33
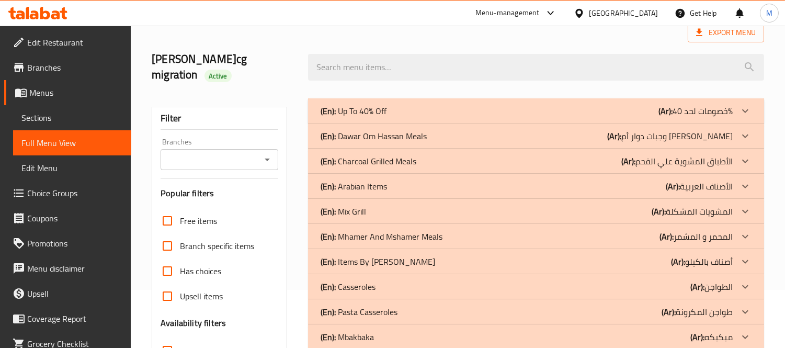
click at [483, 139] on div "(En): Dawar Om Hassan Meals (Ar): وجبات دوار أم حسن" at bounding box center [527, 136] width 412 height 13
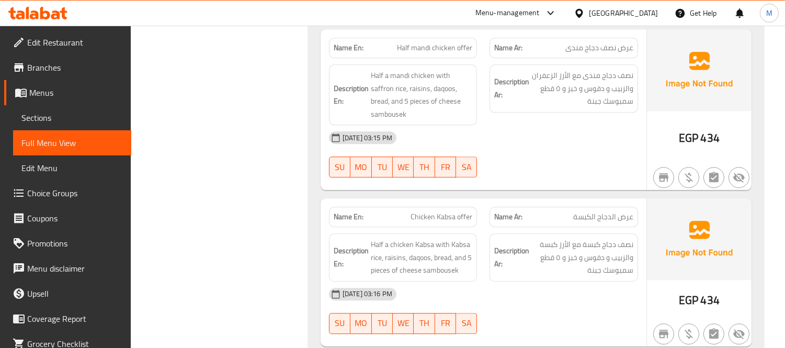
scroll to position [4648, 0]
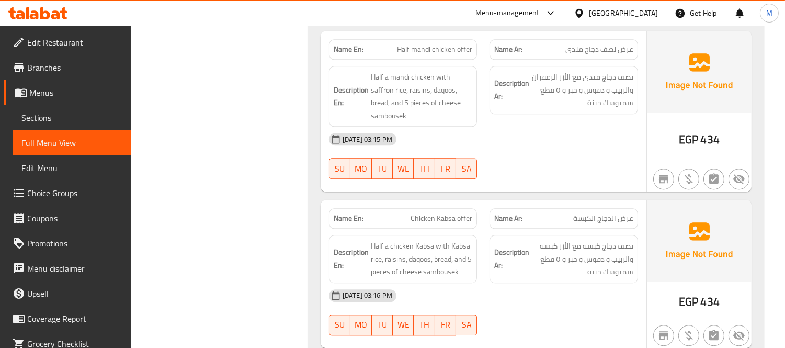
click at [59, 136] on span "Full Menu View" at bounding box center [71, 142] width 101 height 13
click at [54, 121] on span "Sections" at bounding box center [71, 117] width 101 height 13
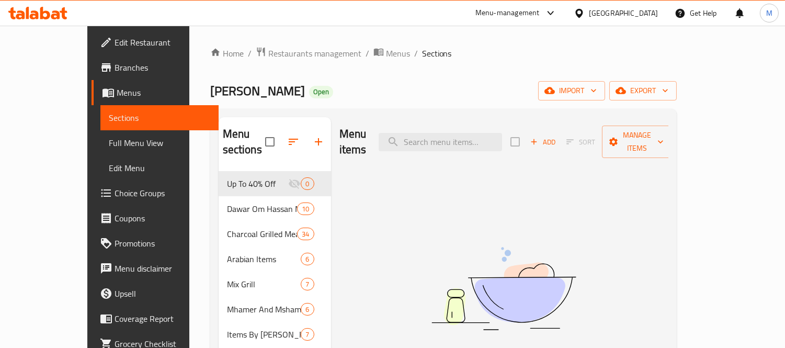
click at [100, 151] on link "Full Menu View" at bounding box center [159, 142] width 118 height 25
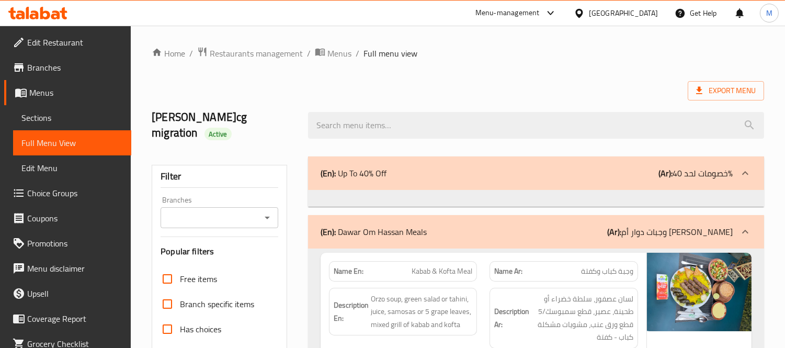
click at [101, 117] on span "Sections" at bounding box center [71, 117] width 101 height 13
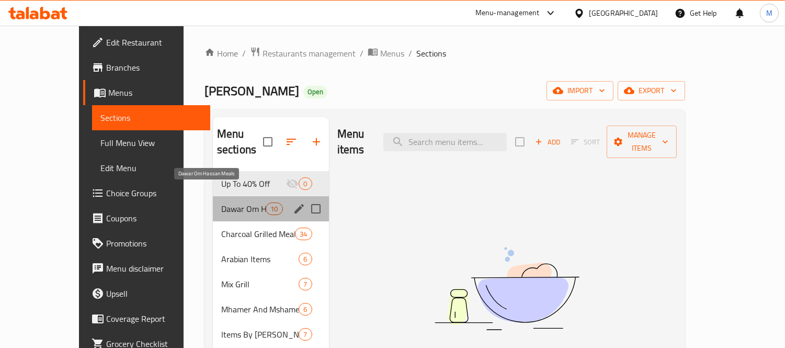
click at [221, 202] on span "Dawar Om Hassan Meals" at bounding box center [243, 208] width 44 height 13
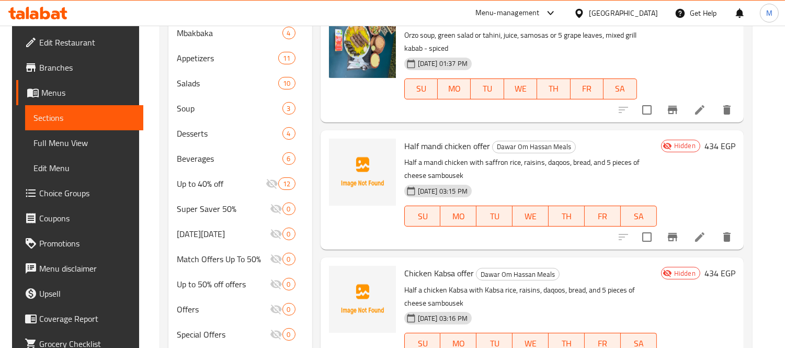
scroll to position [417, 0]
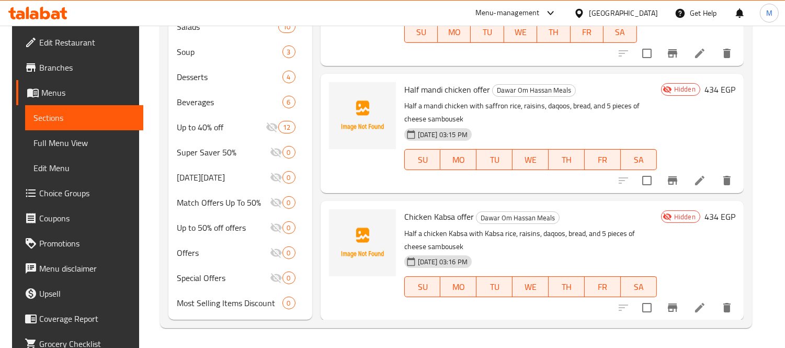
click at [69, 70] on span "Branches" at bounding box center [87, 67] width 96 height 13
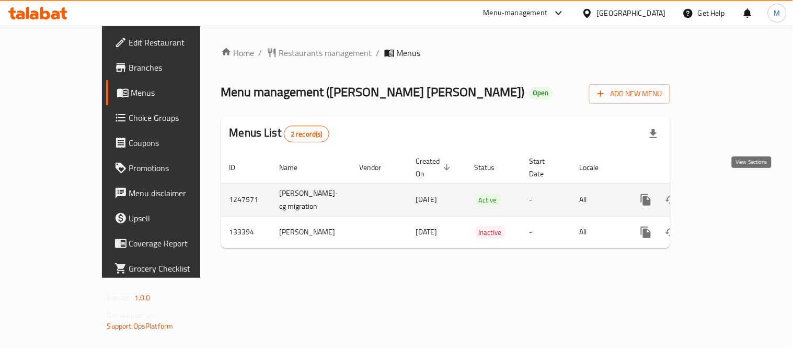
click at [728, 193] on icon "enhanced table" at bounding box center [721, 199] width 13 height 13
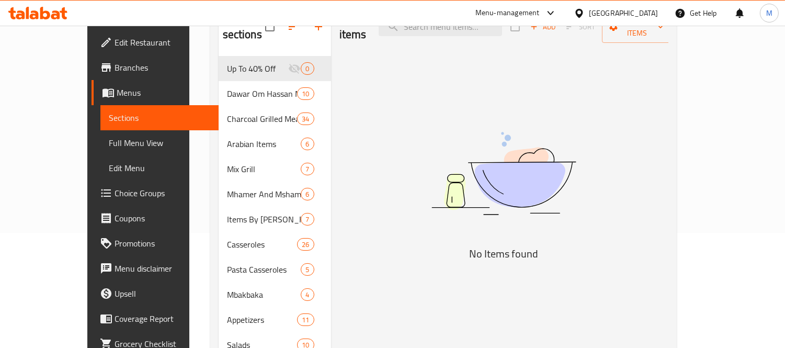
scroll to position [116, 0]
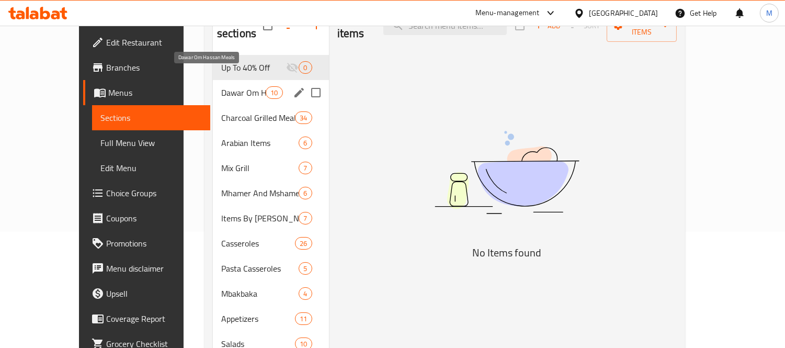
click at [221, 86] on span "Dawar Om Hassan Meals" at bounding box center [243, 92] width 44 height 13
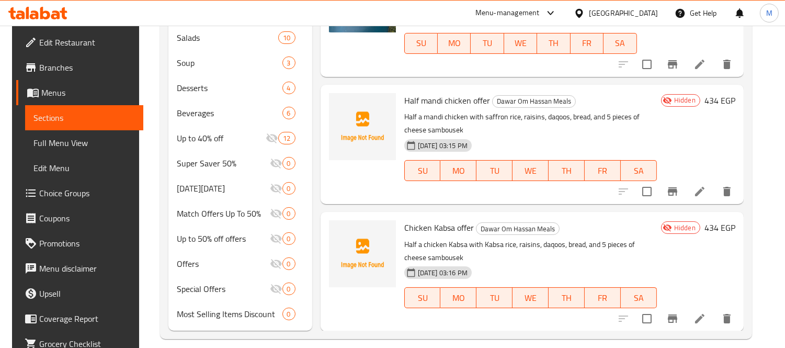
scroll to position [417, 0]
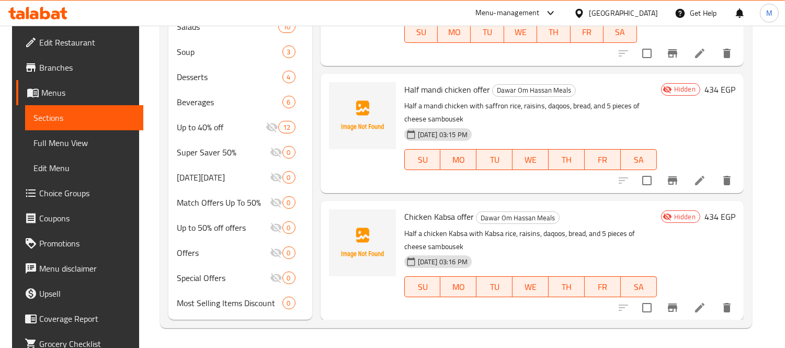
click at [59, 147] on span "Full Menu View" at bounding box center [83, 142] width 101 height 13
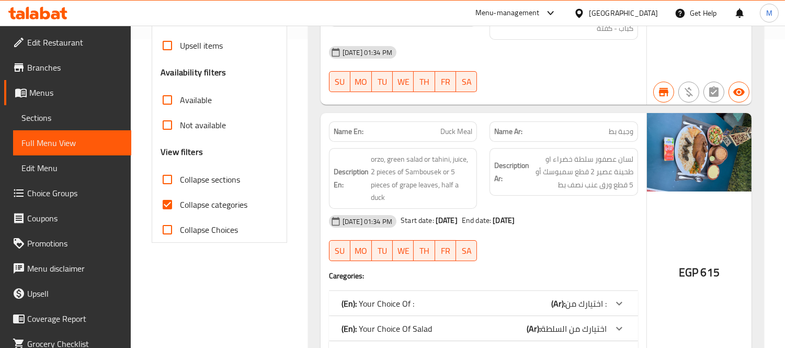
scroll to position [301, 0]
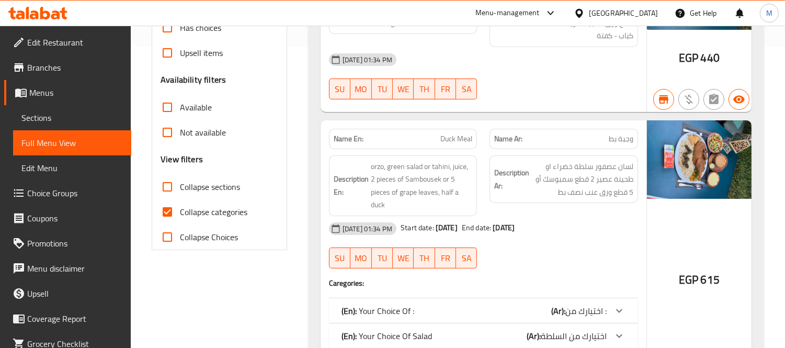
click at [168, 205] on input "Collapse categories" at bounding box center [167, 211] width 25 height 25
checkbox input "false"
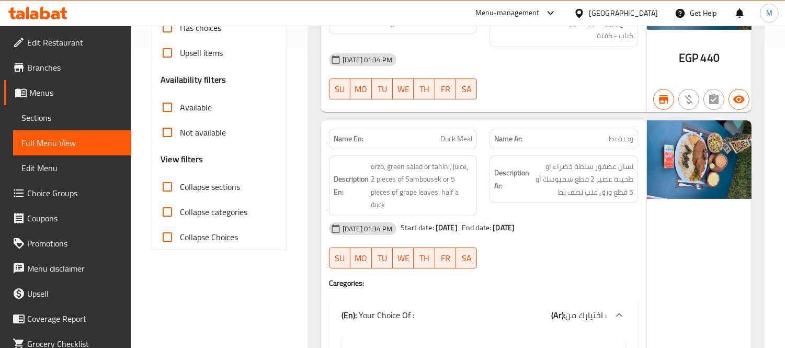
click at [168, 184] on input "Collapse sections" at bounding box center [167, 186] width 25 height 25
checkbox input "true"
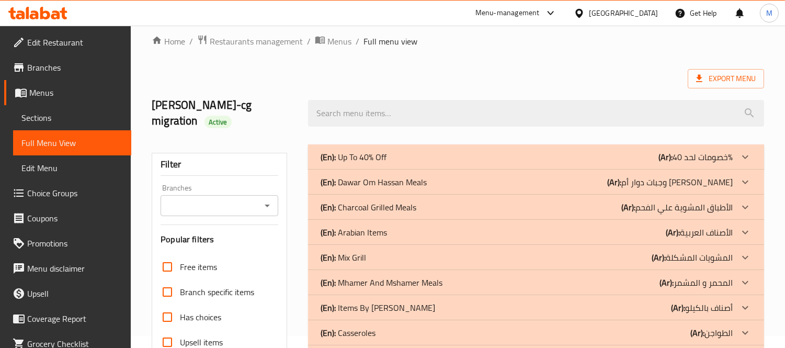
scroll to position [0, 0]
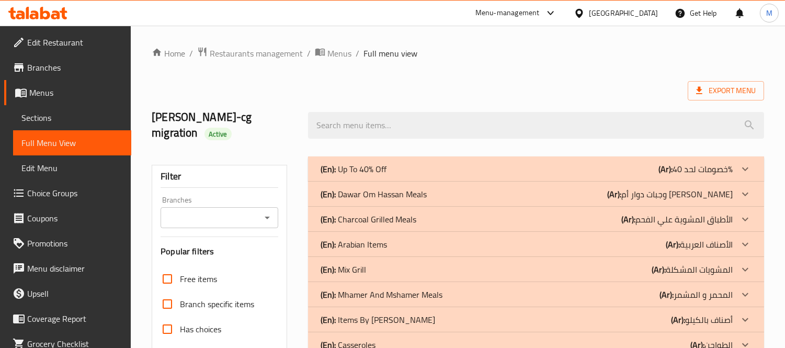
click at [268, 212] on icon "Open" at bounding box center [267, 217] width 13 height 13
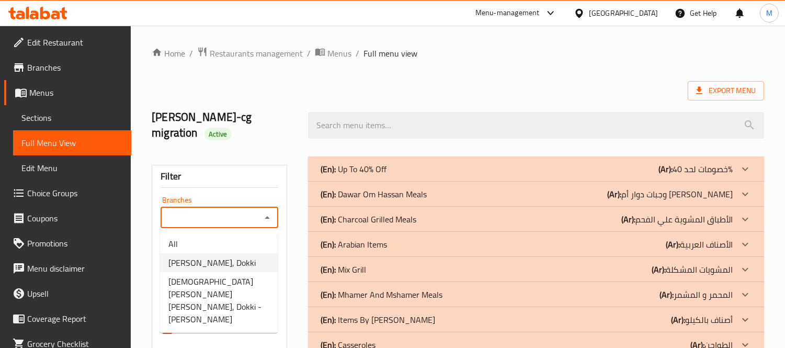
click at [200, 263] on span "Dwar Om Hassan, Dokki" at bounding box center [211, 262] width 87 height 13
type input "Dwar Om Hassan, Dokki"
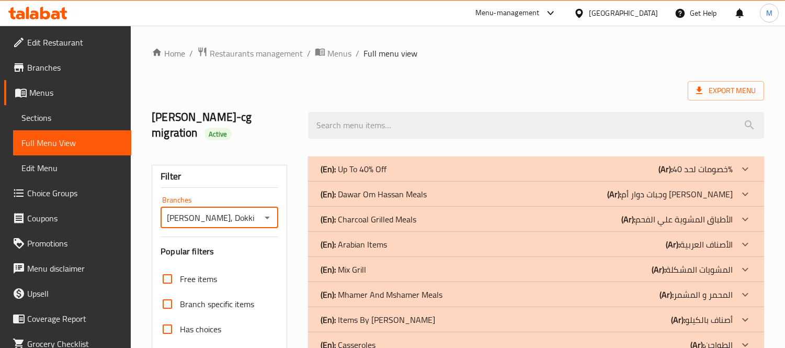
click at [417, 168] on div "(En): Up To 40% Off (Ar): خصومات لحد 40%" at bounding box center [527, 169] width 412 height 13
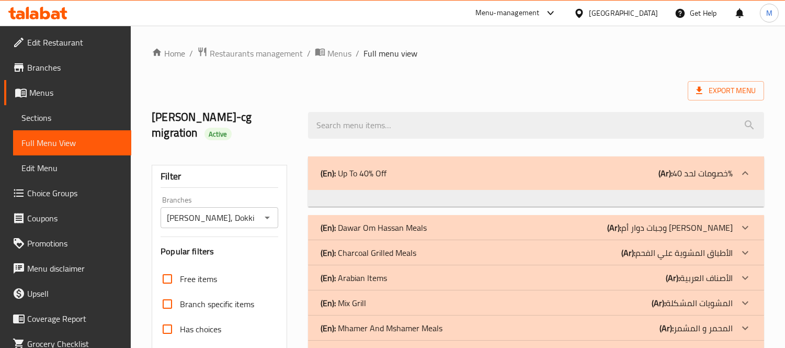
click at [417, 168] on div "(En): Up To 40% Off (Ar): خصومات لحد 40%" at bounding box center [527, 173] width 412 height 13
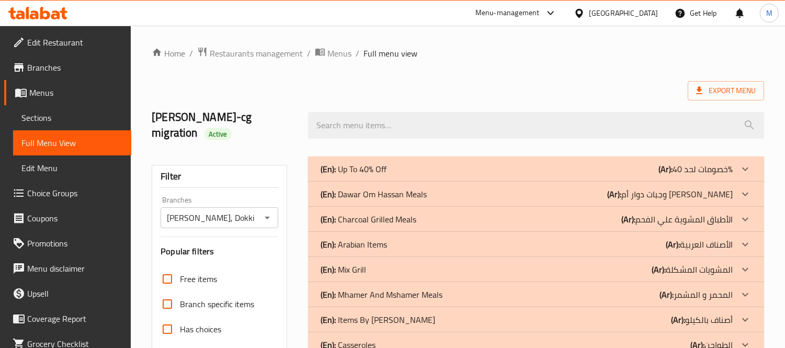
click at [393, 190] on p "(En): Dawar Om Hassan Meals" at bounding box center [374, 194] width 106 height 13
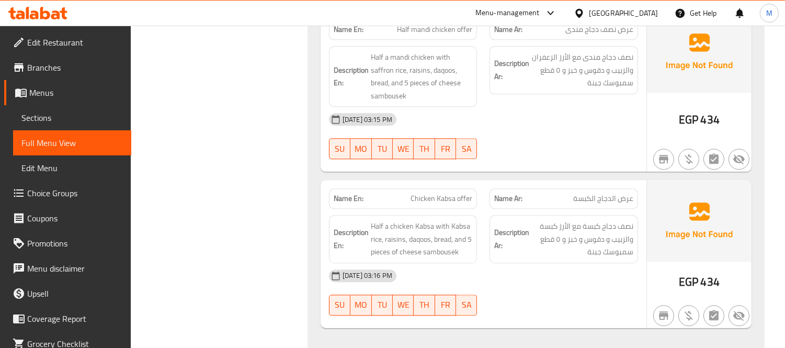
scroll to position [4648, 0]
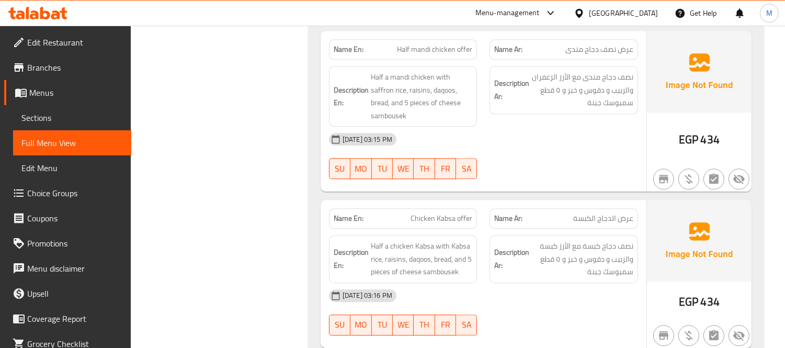
click at [69, 119] on span "Sections" at bounding box center [71, 117] width 101 height 13
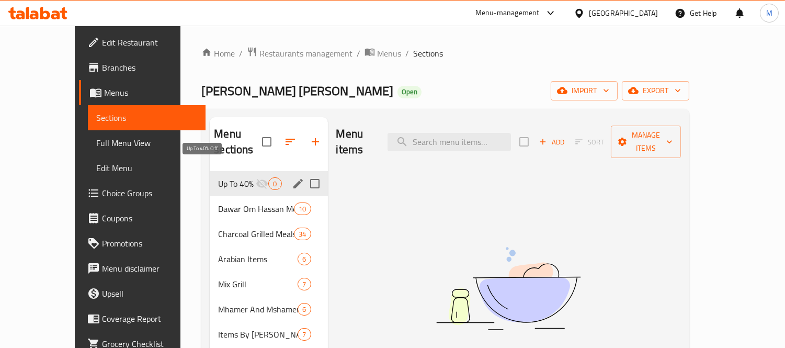
click at [226, 177] on span "Up To 40% Off" at bounding box center [237, 183] width 38 height 13
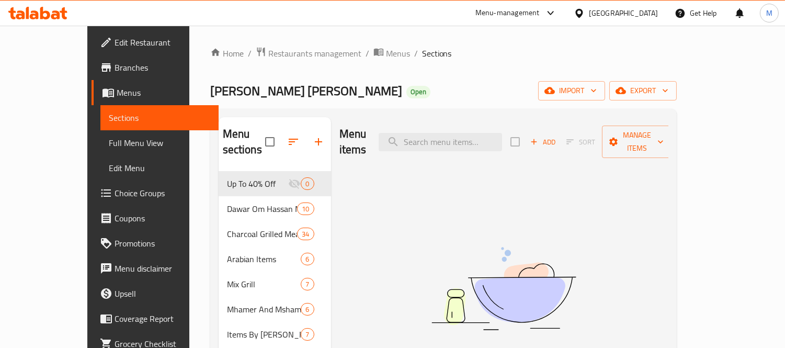
click at [109, 145] on span "Full Menu View" at bounding box center [159, 142] width 101 height 13
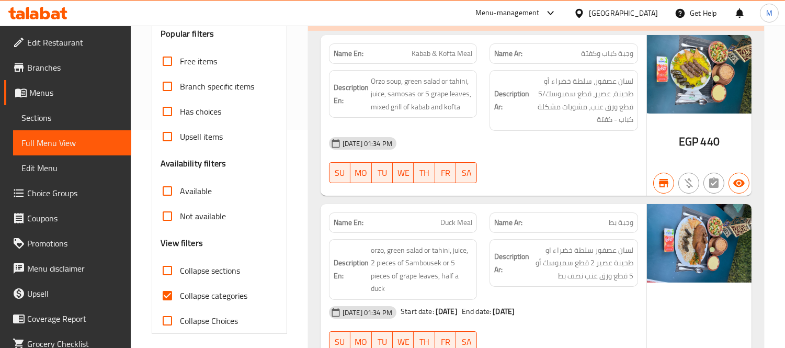
scroll to position [290, 0]
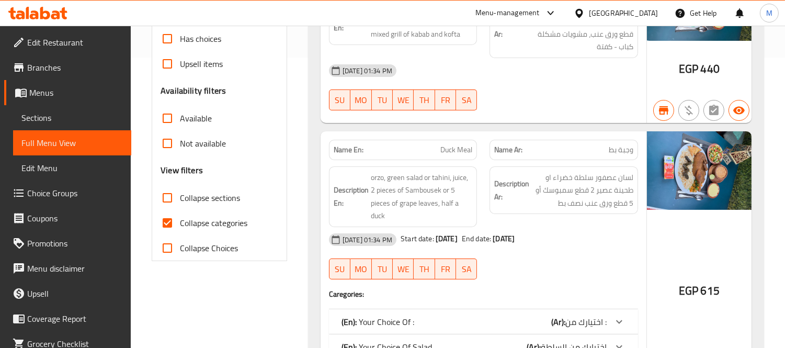
click at [174, 223] on input "Collapse categories" at bounding box center [167, 222] width 25 height 25
checkbox input "false"
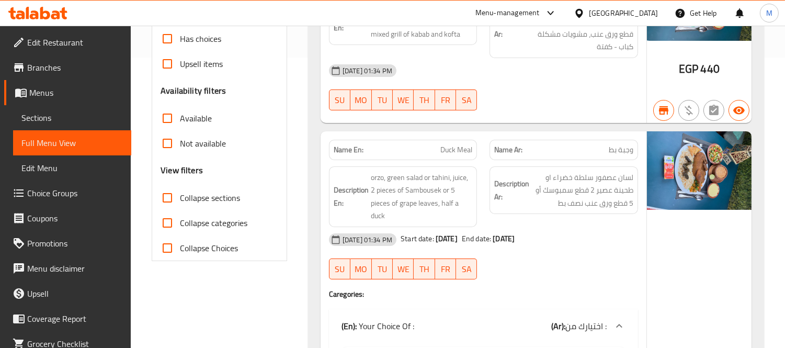
click at [170, 202] on input "Collapse sections" at bounding box center [167, 197] width 25 height 25
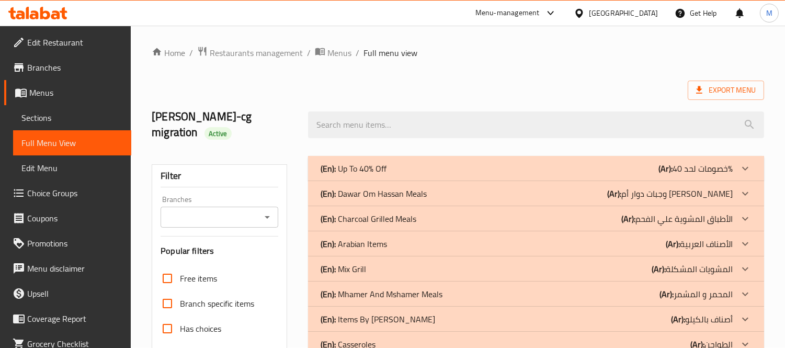
scroll to position [0, 0]
click at [412, 197] on p "(En): Dawar Om Hassan Meals" at bounding box center [374, 194] width 106 height 13
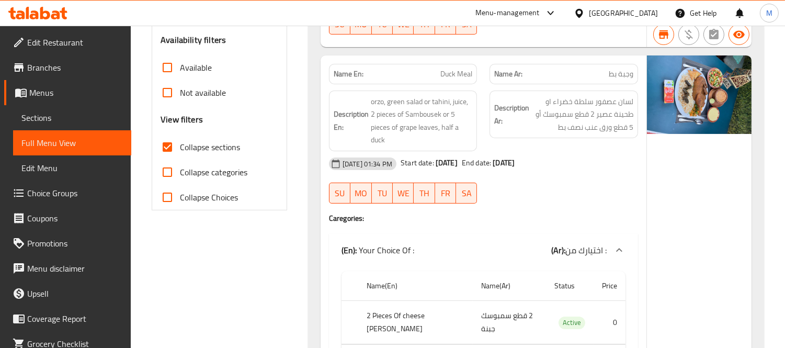
scroll to position [348, 0]
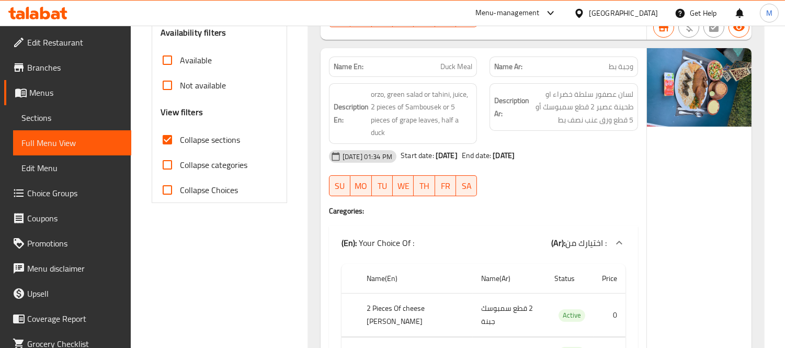
click at [208, 138] on span "Collapse sections" at bounding box center [210, 139] width 60 height 13
click at [180, 138] on input "Collapse sections" at bounding box center [167, 139] width 25 height 25
checkbox input "false"
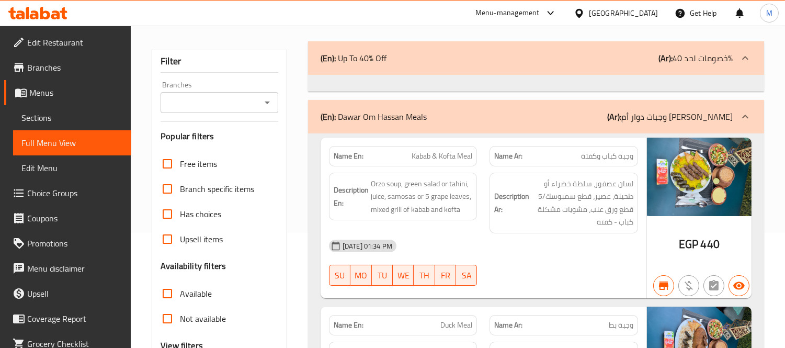
scroll to position [0, 0]
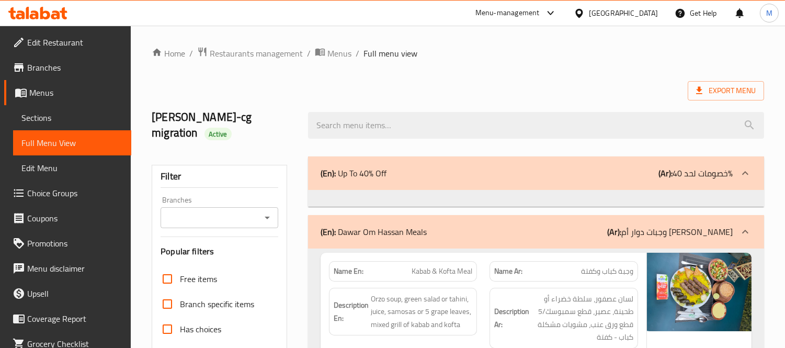
click at [396, 242] on div "(En): Dawar Om Hassan Meals (Ar): وجبات دوار أم حسن" at bounding box center [536, 231] width 456 height 33
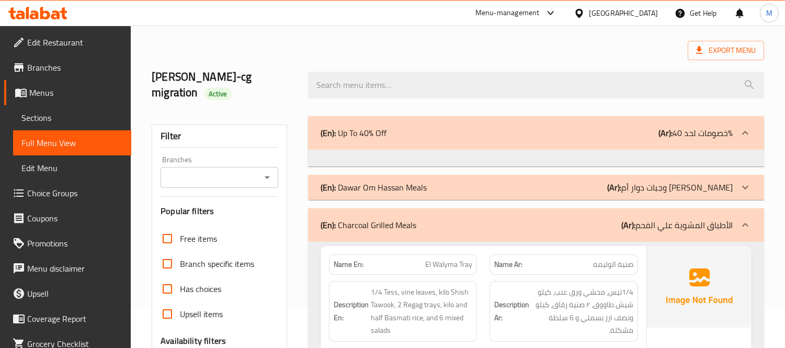
scroll to position [58, 0]
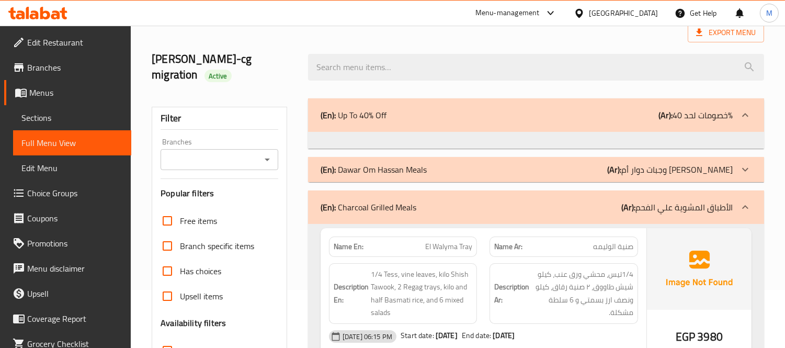
click at [447, 164] on div "(En): Dawar Om Hassan Meals (Ar): وجبات دوار أم حسن" at bounding box center [527, 169] width 412 height 13
